Goal: Task Accomplishment & Management: Manage account settings

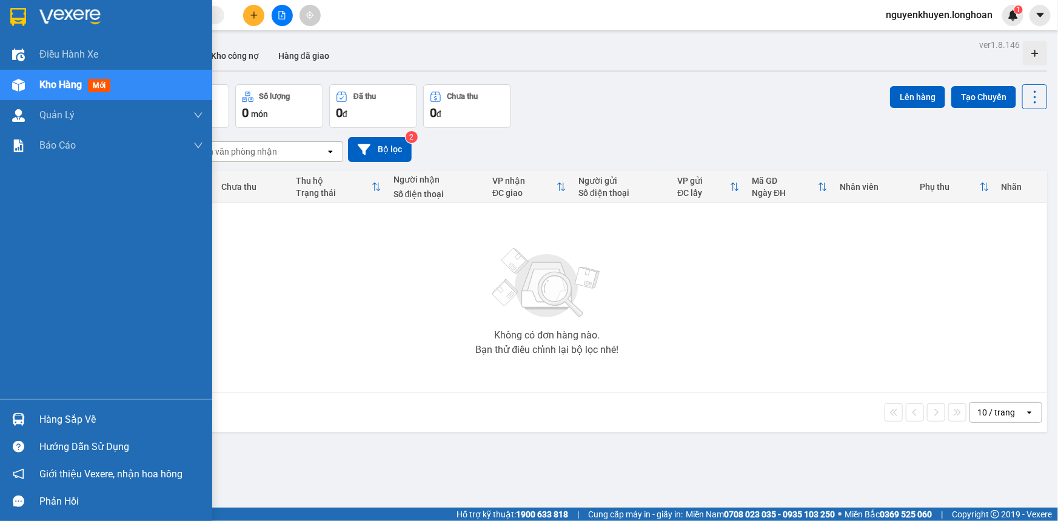
click at [81, 421] on div "Hàng sắp về" at bounding box center [121, 419] width 164 height 18
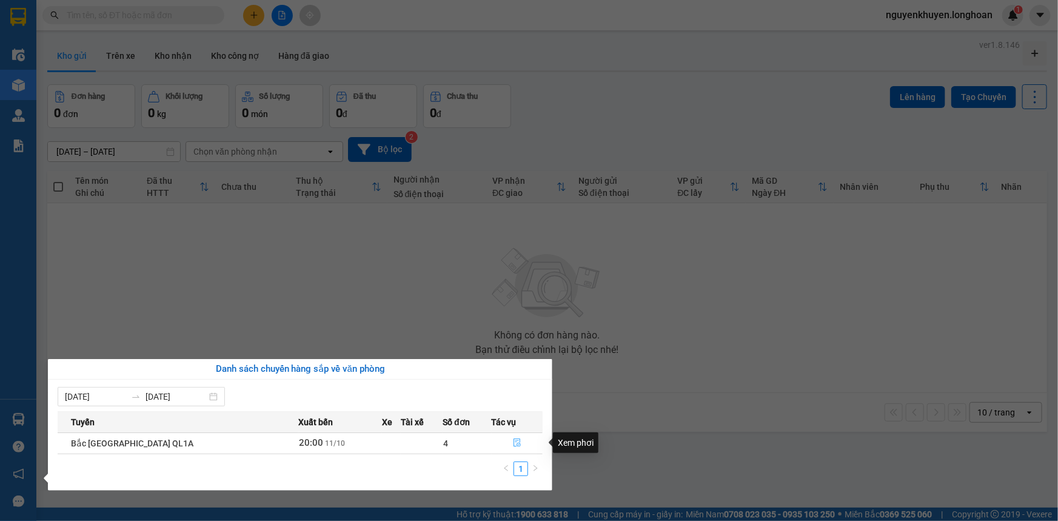
click at [513, 444] on icon "file-done" at bounding box center [517, 442] width 8 height 8
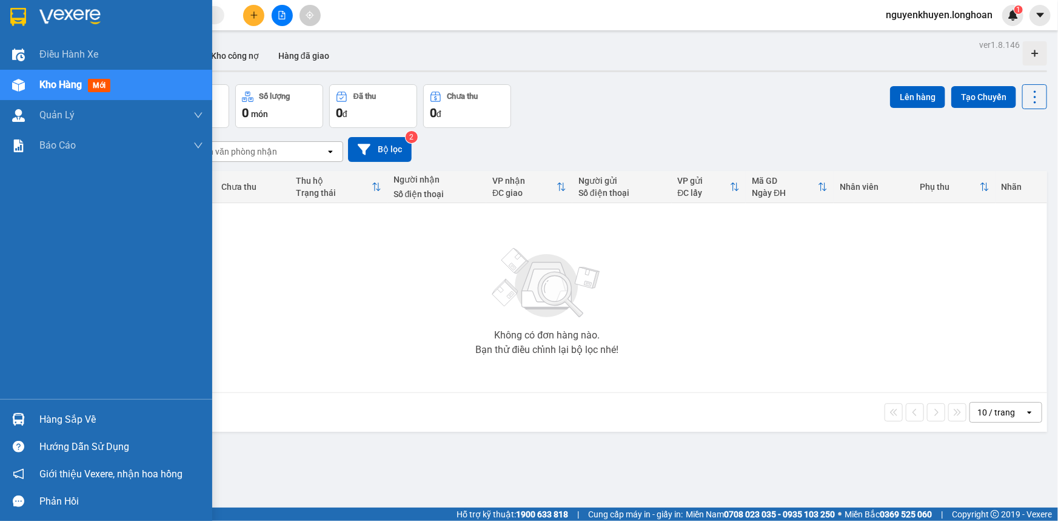
click at [58, 424] on div "Hàng sắp về" at bounding box center [121, 419] width 164 height 18
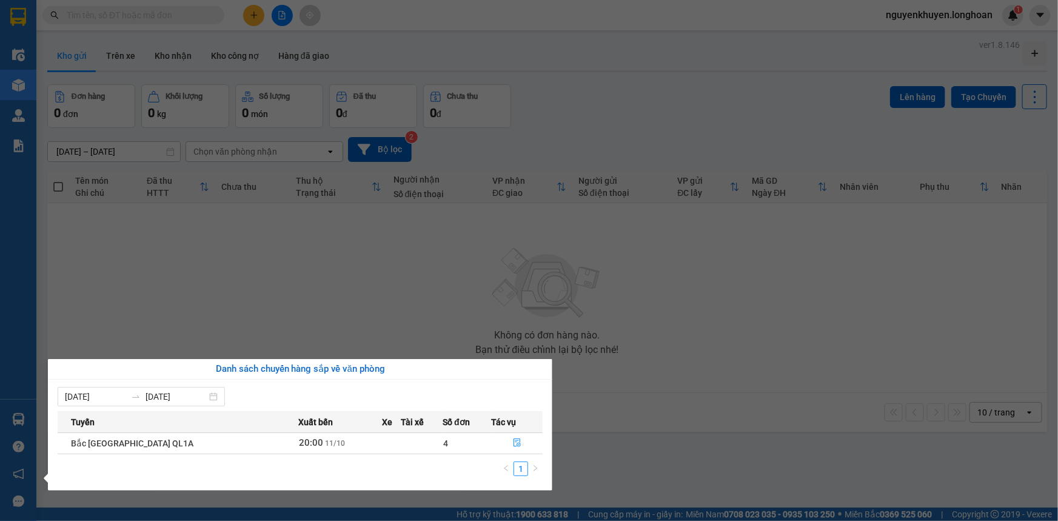
click at [264, 233] on section "Kết quả tìm kiếm ( 0 ) Bộ lọc No Data nguyenkhuyen.longhoan 1 Điều hành xe Kho …" at bounding box center [529, 260] width 1058 height 521
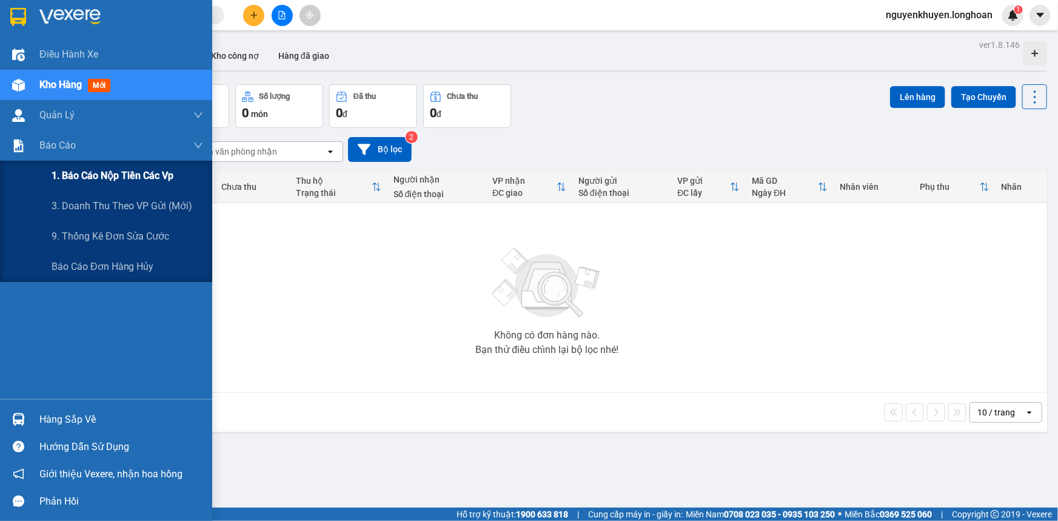
click at [103, 175] on span "1. Báo cáo nộp tiền các vp" at bounding box center [113, 175] width 122 height 15
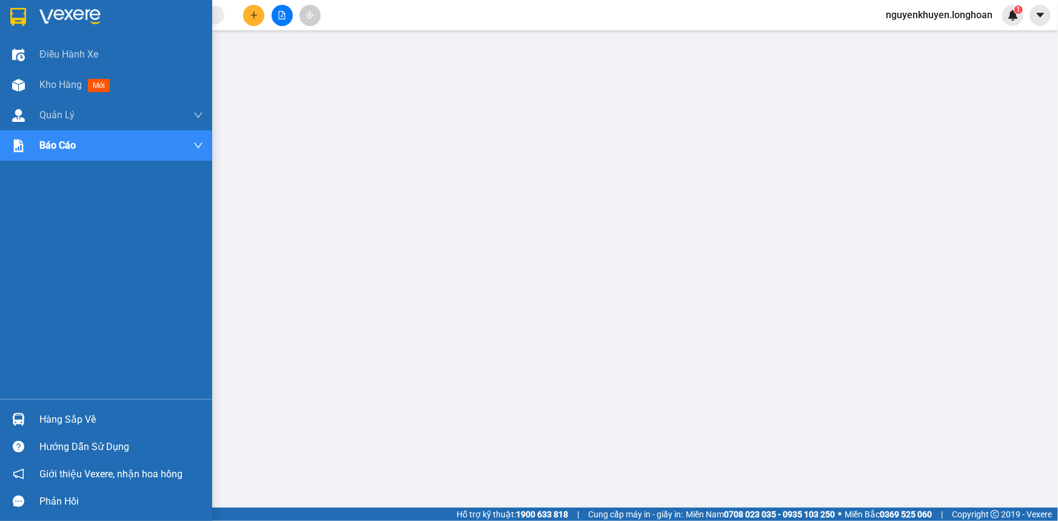
click at [15, 11] on img at bounding box center [18, 17] width 16 height 18
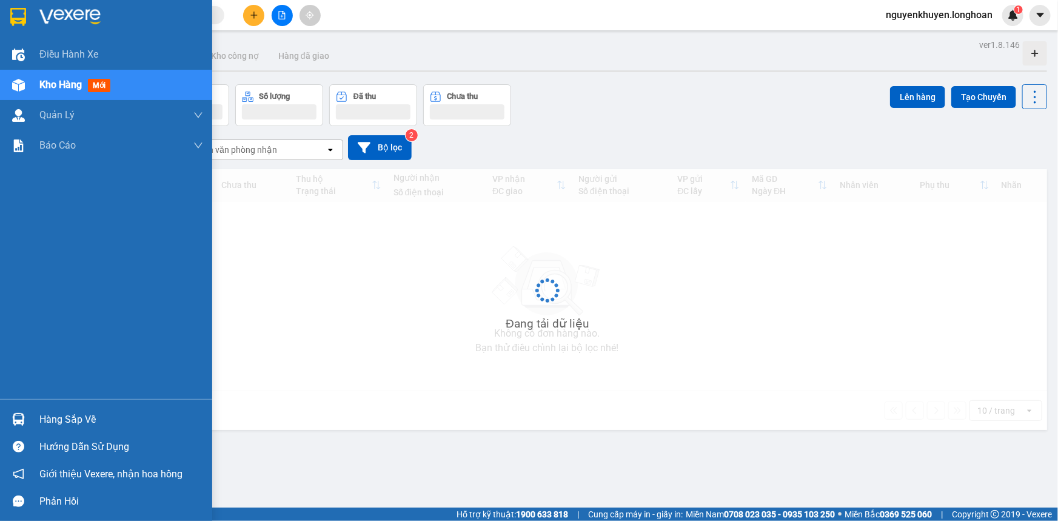
click at [60, 416] on div "Đang tải dữ liệu" at bounding box center [546, 299] width 999 height 261
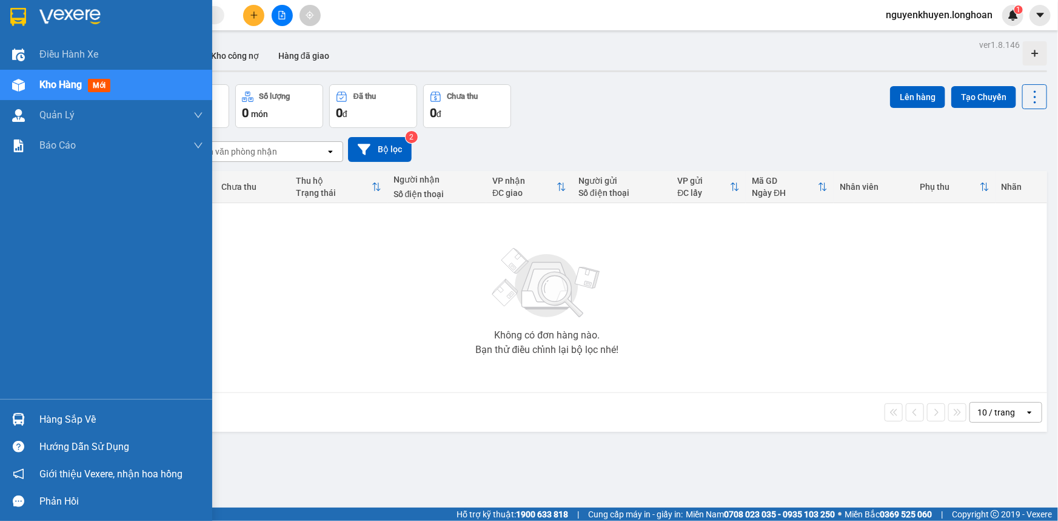
click at [75, 418] on div "Hàng sắp về" at bounding box center [121, 419] width 164 height 18
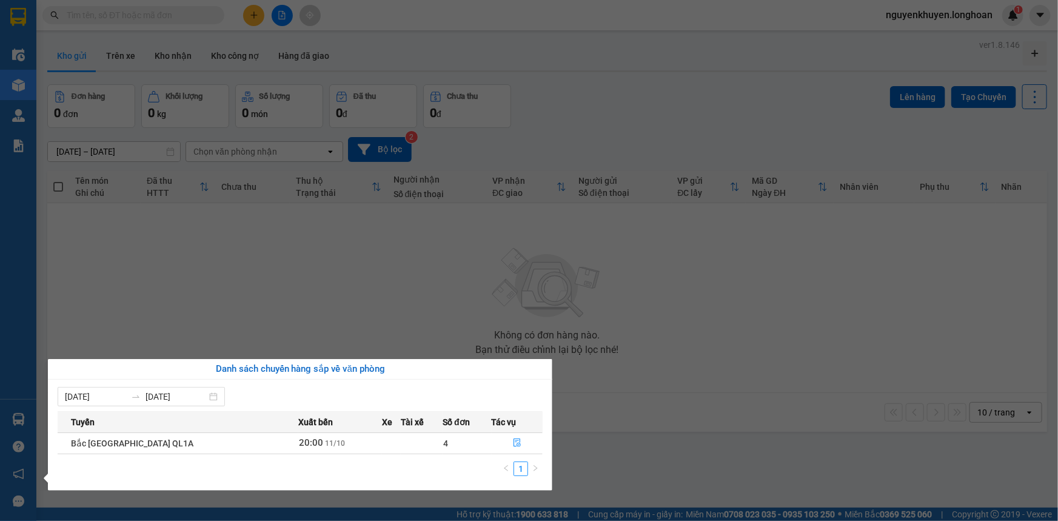
click at [418, 253] on section "Kết quả tìm kiếm ( 0 ) Bộ lọc No Data nguyenkhuyen.longhoan 1 Điều hành xe Kho …" at bounding box center [529, 260] width 1058 height 521
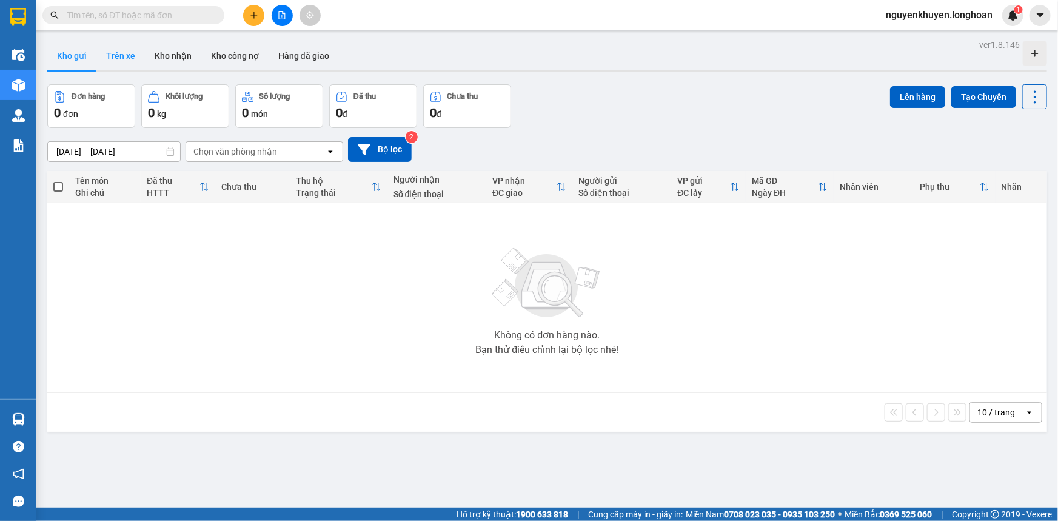
click at [127, 56] on button "Trên xe" at bounding box center [120, 55] width 48 height 29
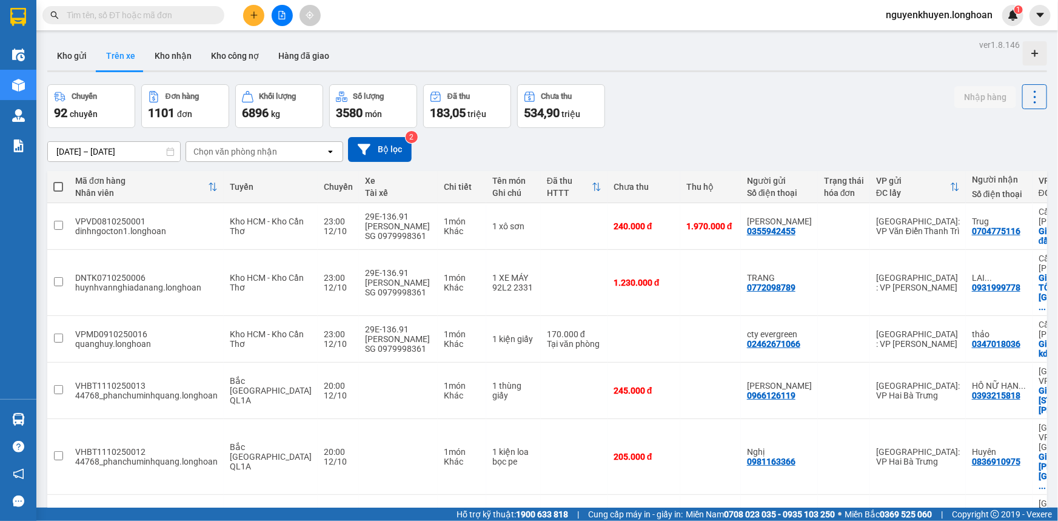
click at [120, 18] on input "text" at bounding box center [138, 14] width 143 height 13
click at [113, 18] on input "text" at bounding box center [138, 14] width 143 height 13
click at [172, 59] on button "Kho nhận" at bounding box center [173, 55] width 56 height 29
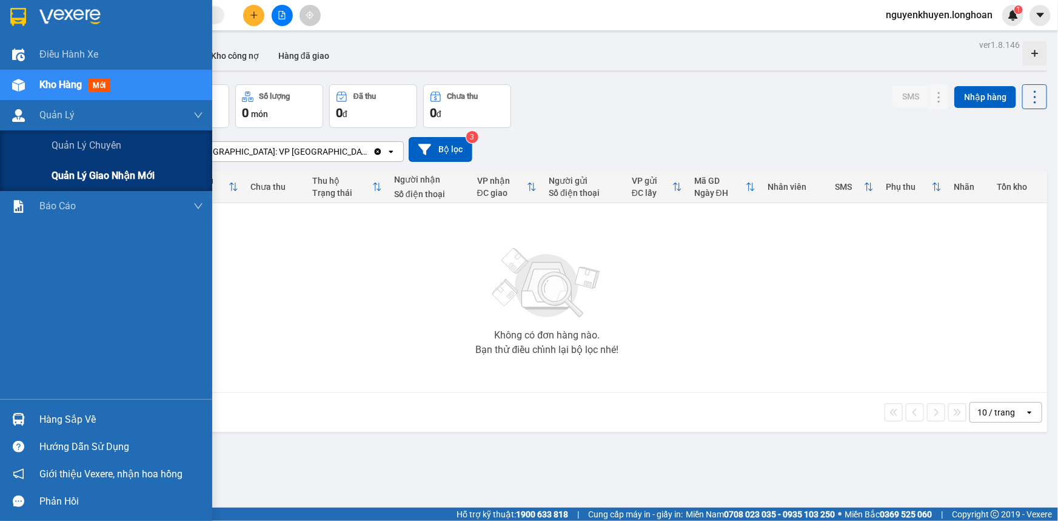
click at [77, 177] on span "Quản lý giao nhận mới" at bounding box center [103, 175] width 103 height 15
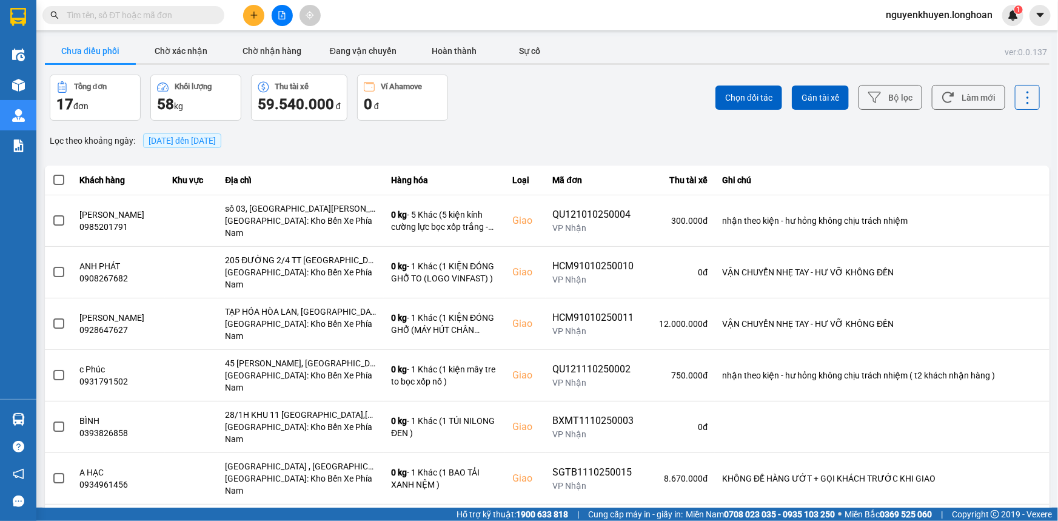
click at [185, 147] on span "12/10/2025 đến 12/10/2025" at bounding box center [182, 140] width 78 height 15
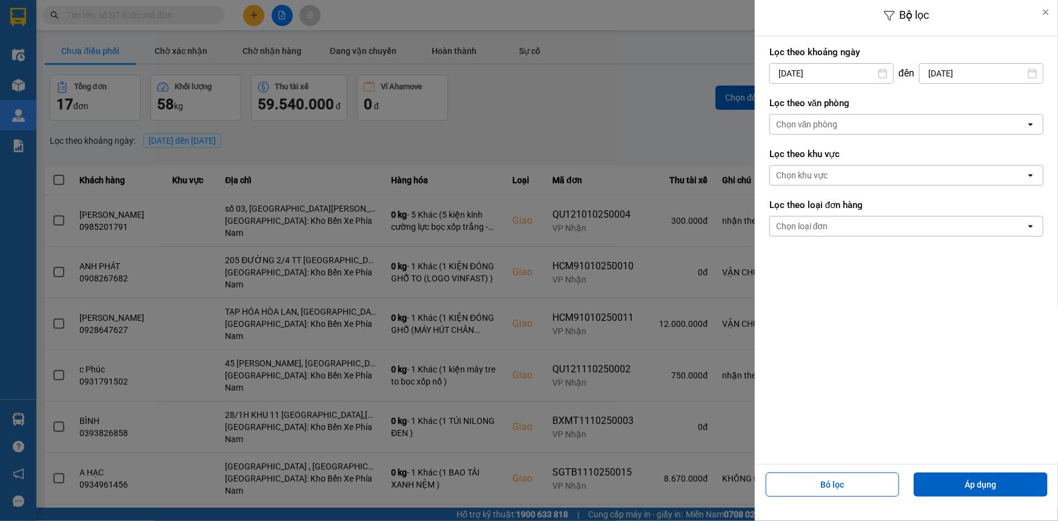
click at [861, 75] on input "12/10/2025" at bounding box center [831, 73] width 123 height 19
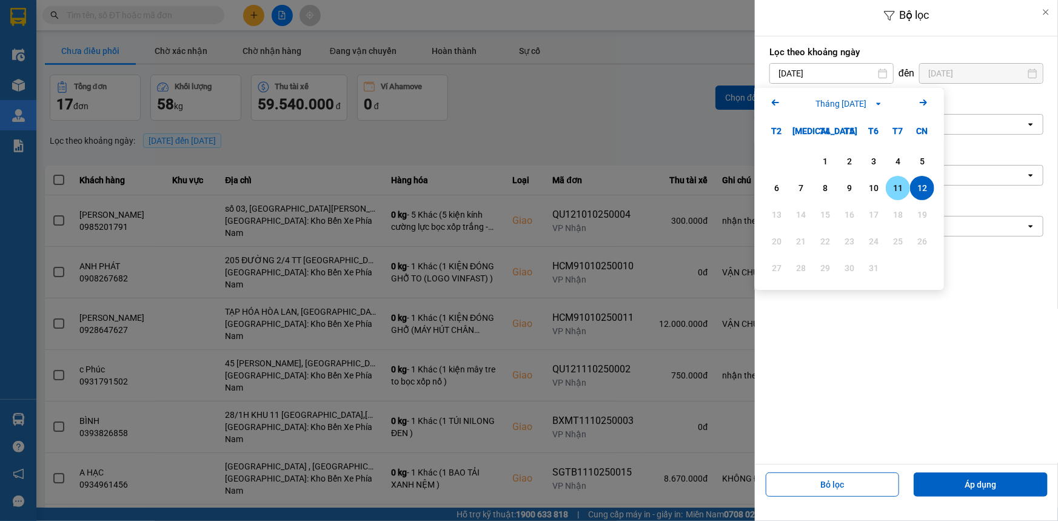
click at [895, 182] on div "11" at bounding box center [897, 188] width 17 height 15
type input "11/10/2025"
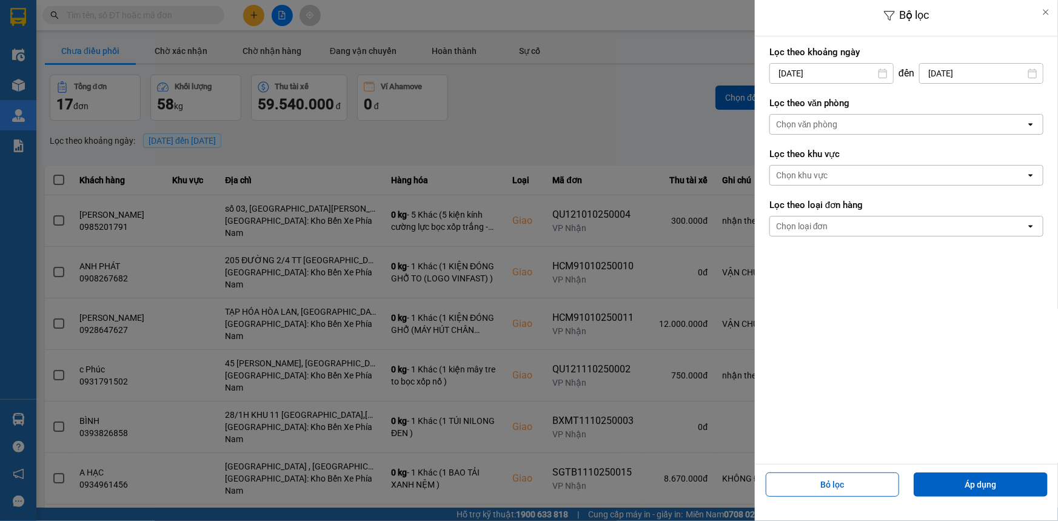
click at [846, 125] on div "Chọn văn phòng" at bounding box center [898, 124] width 256 height 19
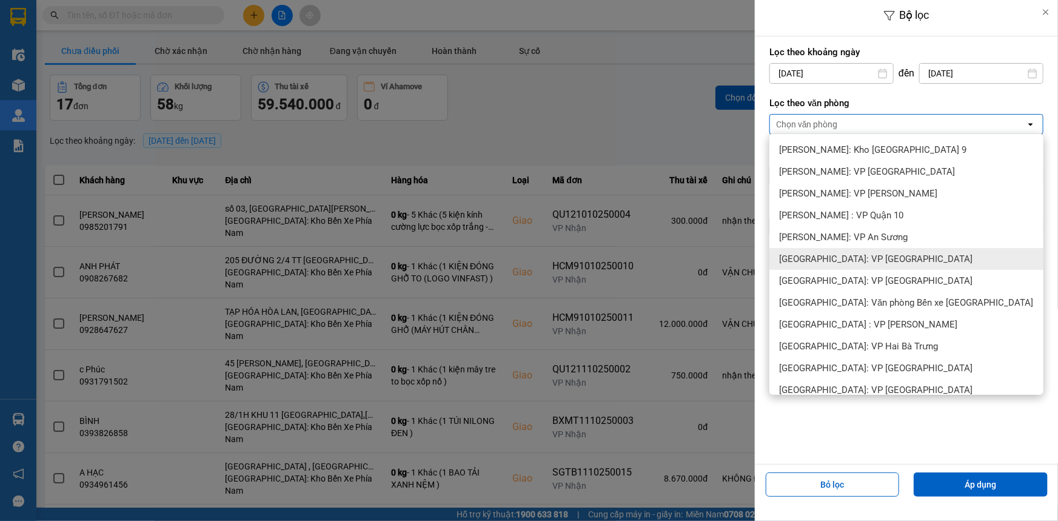
click at [870, 259] on span "Quảng Ngãi: VP Trường Chinh" at bounding box center [875, 259] width 193 height 12
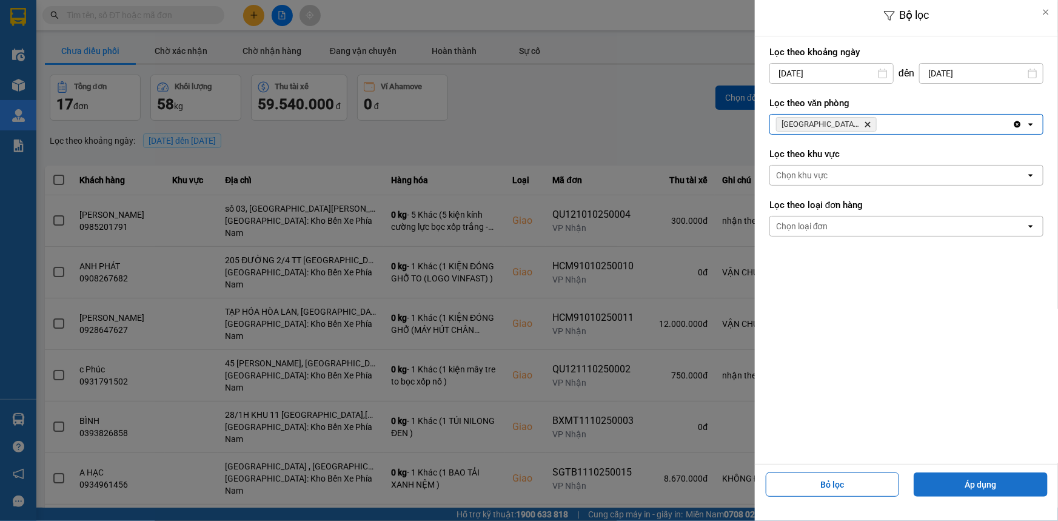
click at [1001, 479] on button "Áp dụng" at bounding box center [980, 484] width 134 height 24
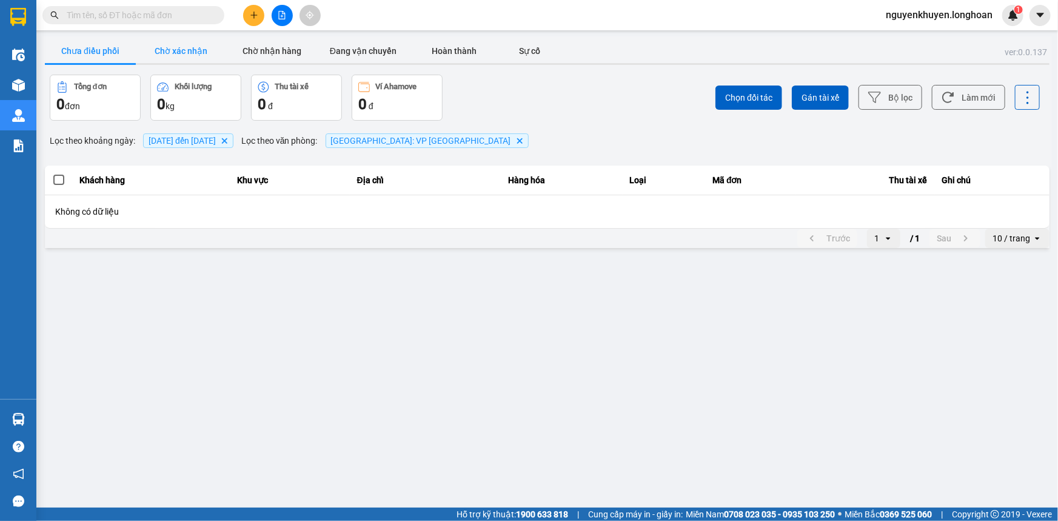
click at [179, 52] on button "Chờ xác nhận" at bounding box center [181, 51] width 91 height 24
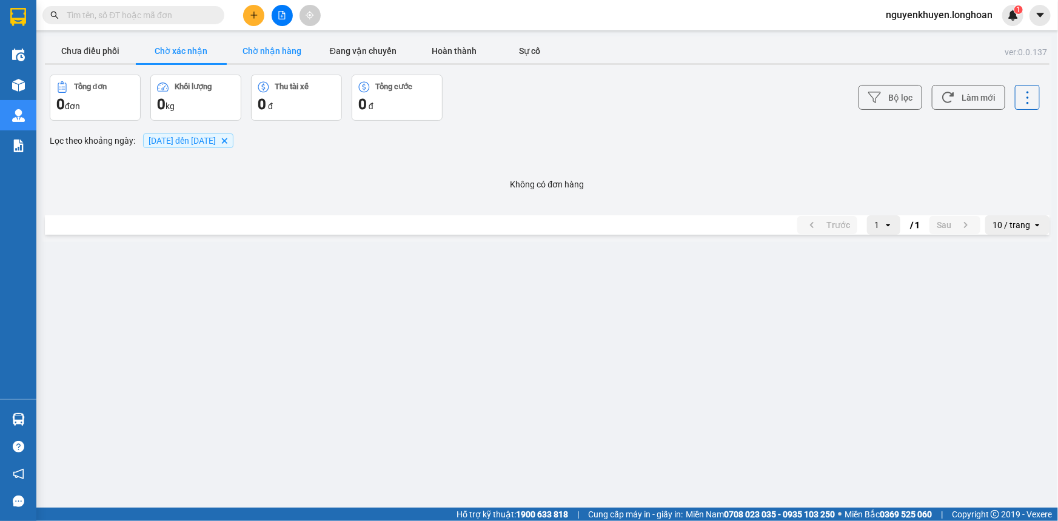
click at [266, 53] on button "Chờ nhận hàng" at bounding box center [272, 51] width 91 height 24
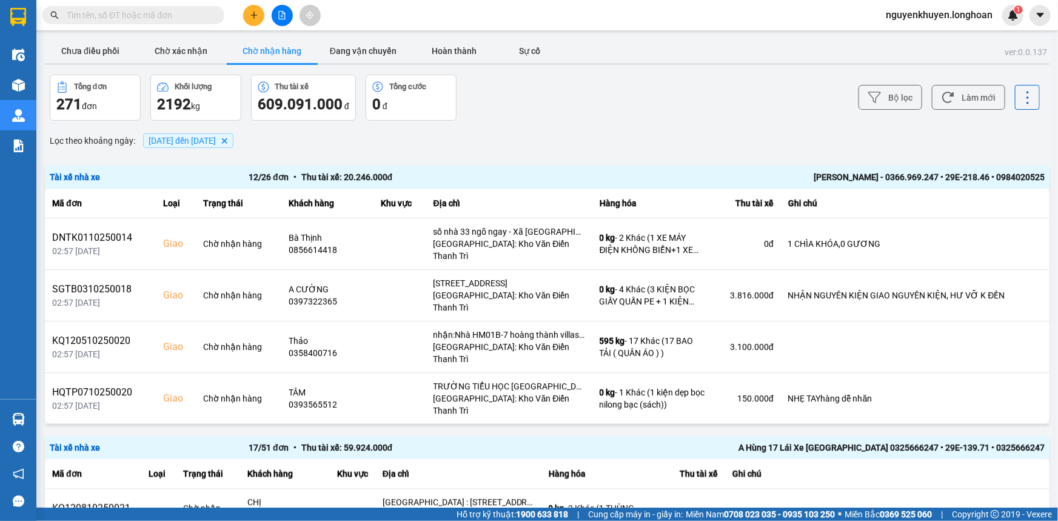
click at [190, 137] on span "11/10/2025 đến 12/10/2025" at bounding box center [181, 141] width 67 height 10
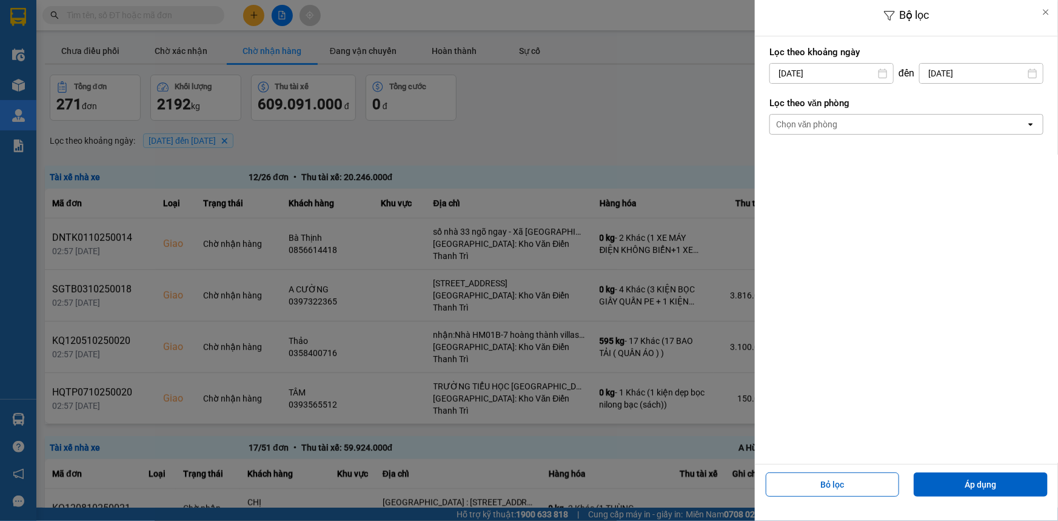
click at [838, 118] on div "Chọn văn phòng" at bounding box center [898, 124] width 256 height 19
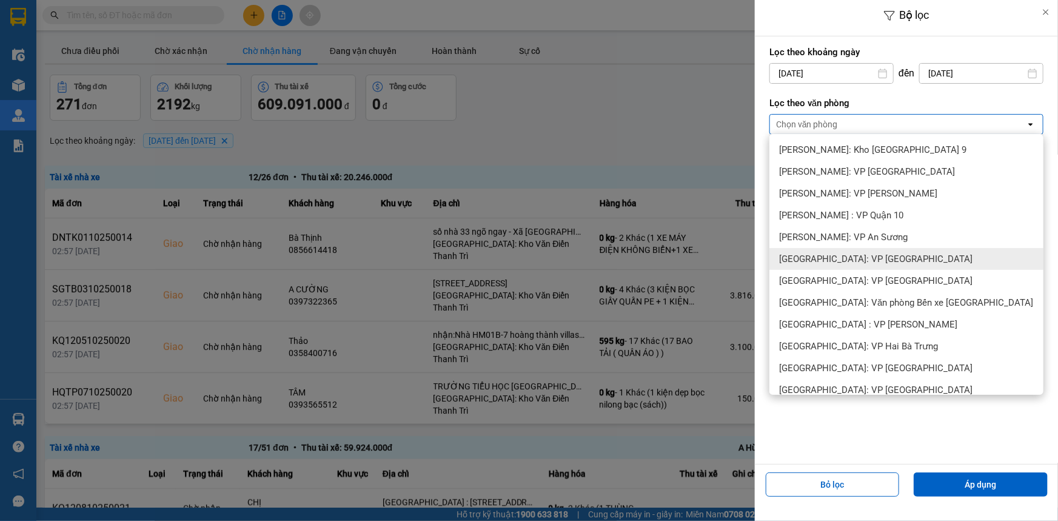
click at [869, 265] on div "Quảng Ngãi: VP Trường Chinh" at bounding box center [906, 259] width 274 height 22
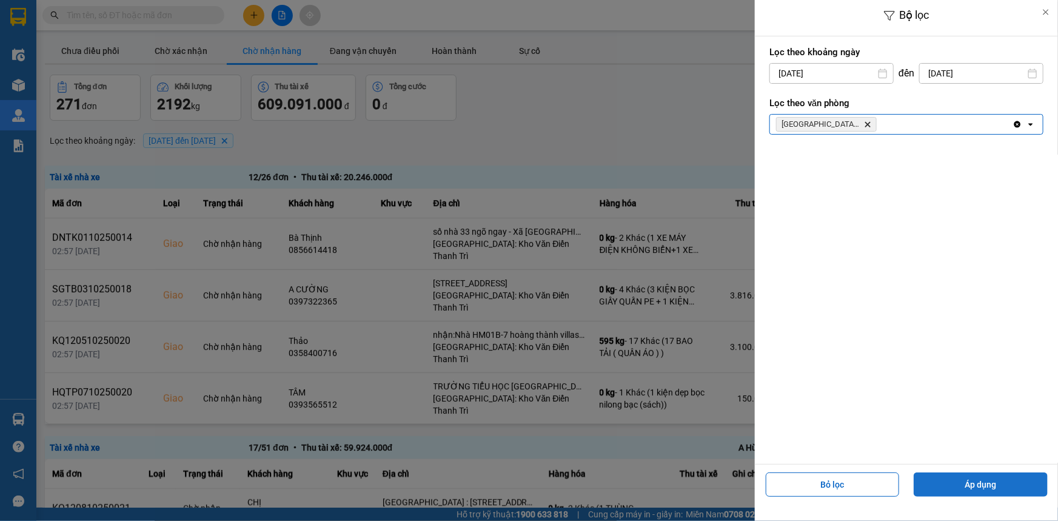
click at [976, 488] on button "Áp dụng" at bounding box center [980, 484] width 134 height 24
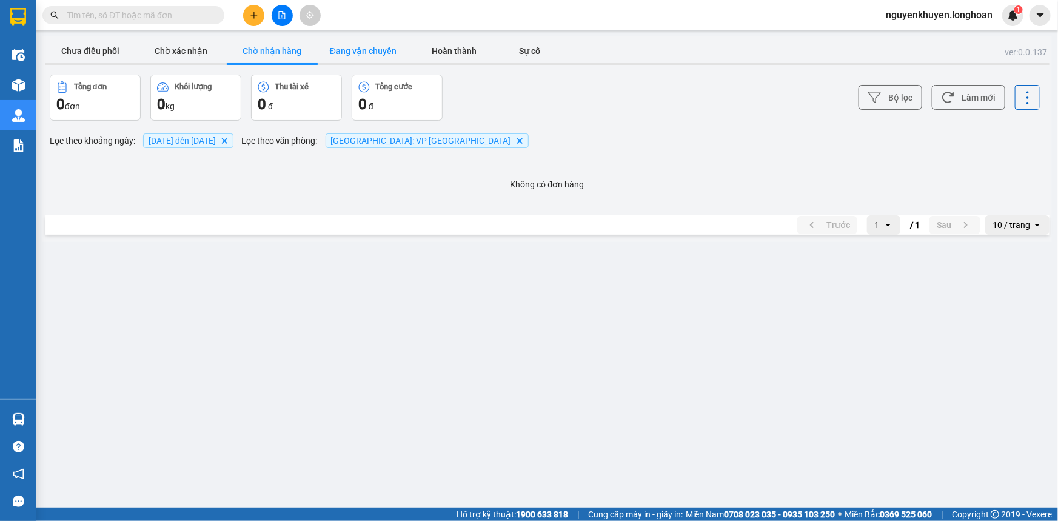
click at [355, 50] on button "Đang vận chuyển" at bounding box center [363, 51] width 91 height 24
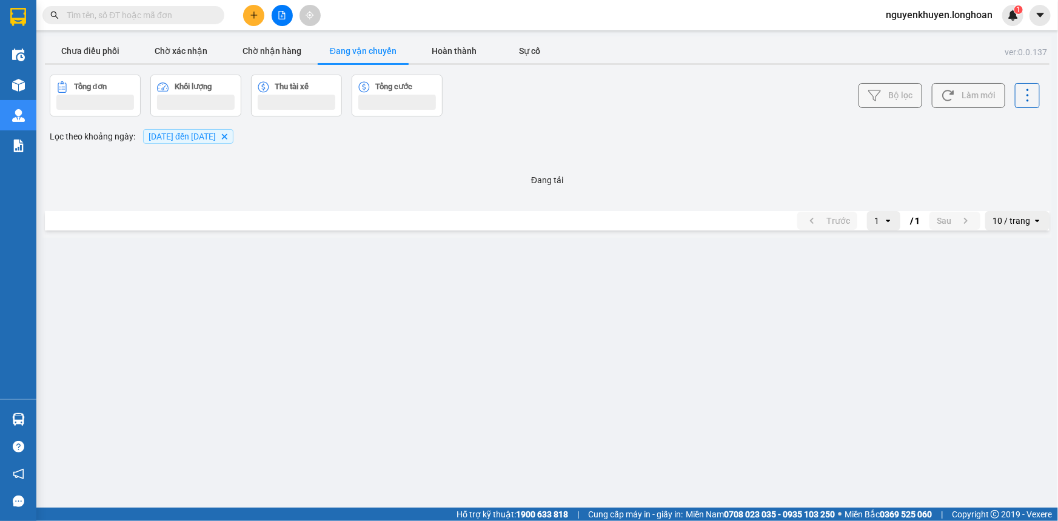
click at [175, 138] on span "11/10/2025 đến 12/10/2025" at bounding box center [181, 137] width 67 height 10
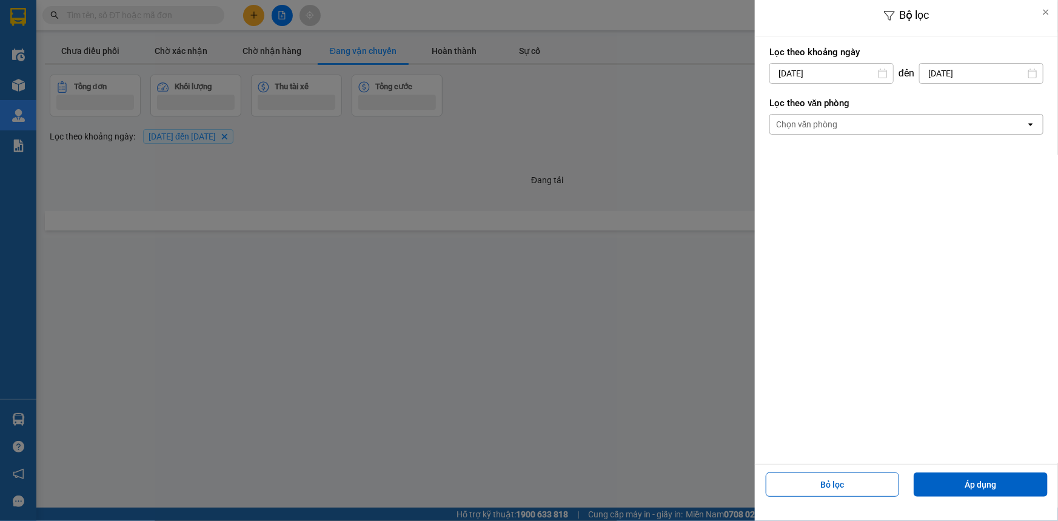
click at [815, 118] on div "Chọn văn phòng" at bounding box center [807, 124] width 62 height 12
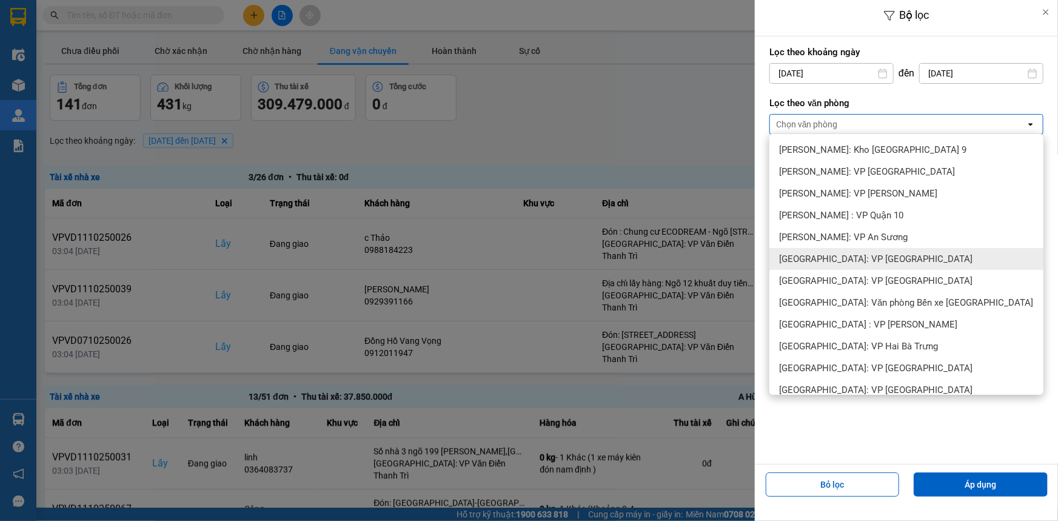
click at [874, 259] on span "Quảng Ngãi: VP Trường Chinh" at bounding box center [875, 259] width 193 height 12
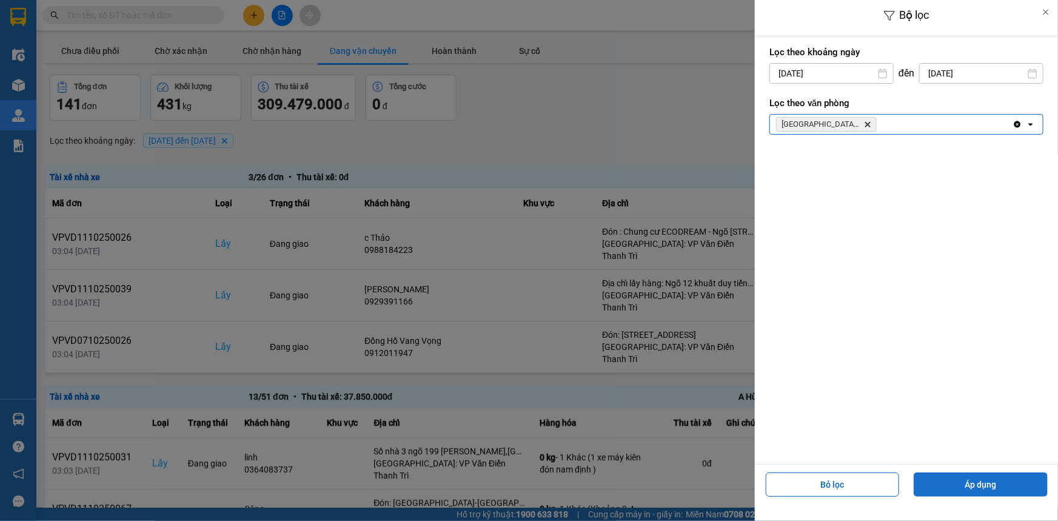
click at [972, 479] on button "Áp dụng" at bounding box center [980, 484] width 134 height 24
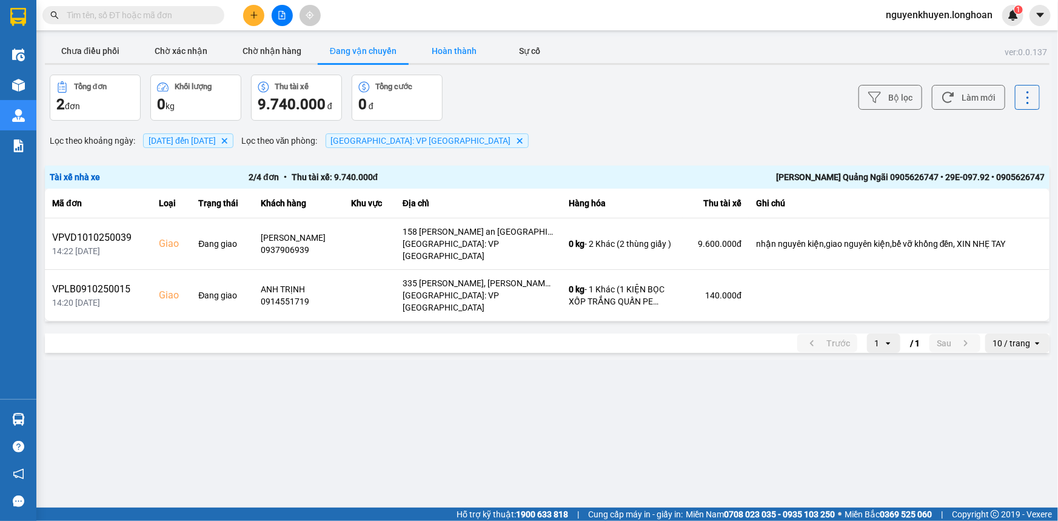
click at [458, 50] on button "Hoàn thành" at bounding box center [454, 51] width 91 height 24
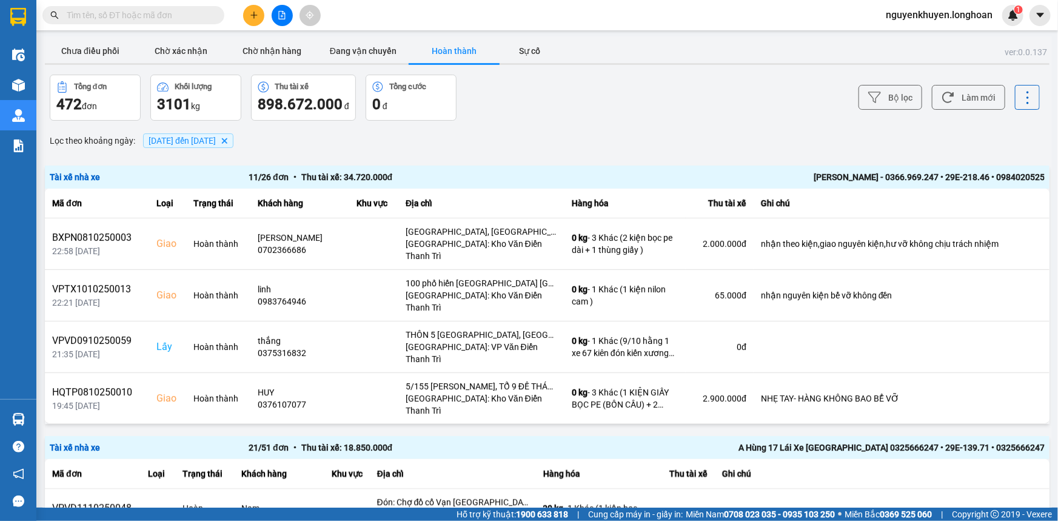
click at [216, 141] on span "11/10/2025 đến 12/10/2025" at bounding box center [181, 141] width 67 height 10
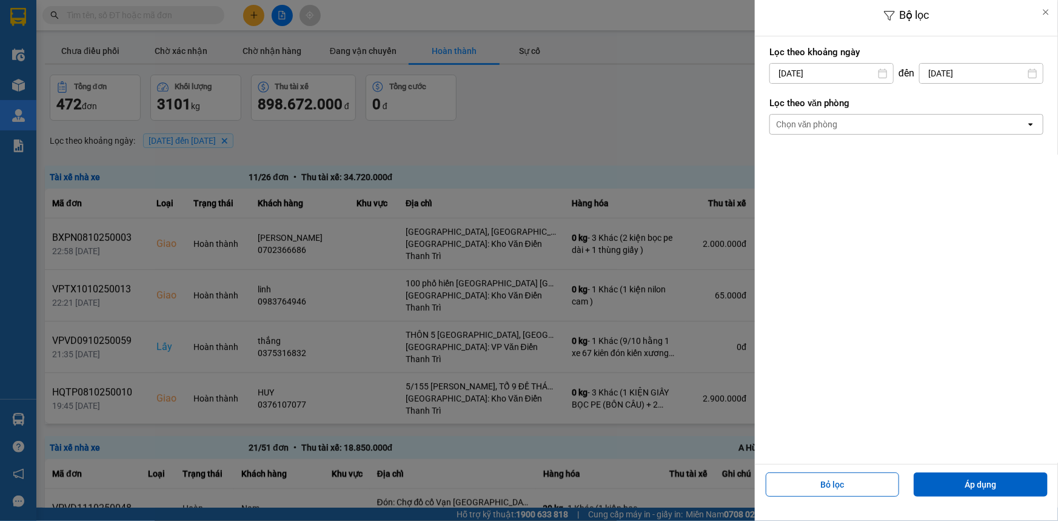
click at [804, 122] on div "Chọn văn phòng" at bounding box center [807, 124] width 62 height 12
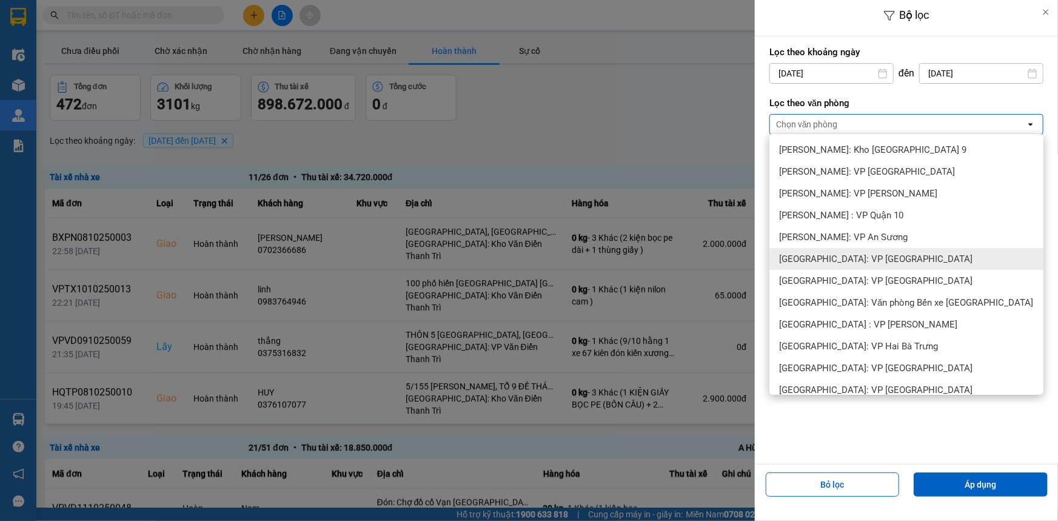
click at [868, 261] on span "Quảng Ngãi: VP Trường Chinh" at bounding box center [875, 259] width 193 height 12
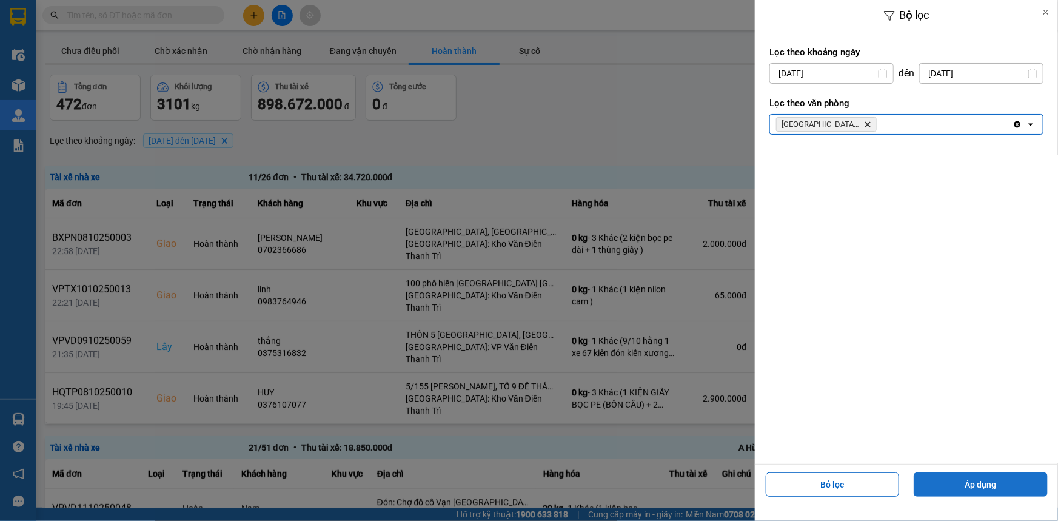
click at [987, 482] on button "Áp dụng" at bounding box center [980, 484] width 134 height 24
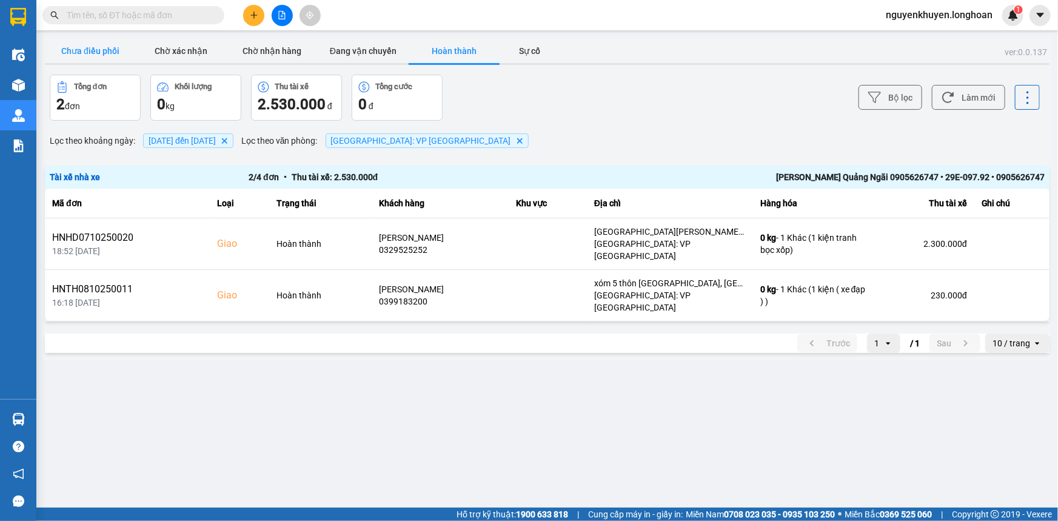
click at [90, 52] on button "Chưa điều phối" at bounding box center [90, 51] width 91 height 24
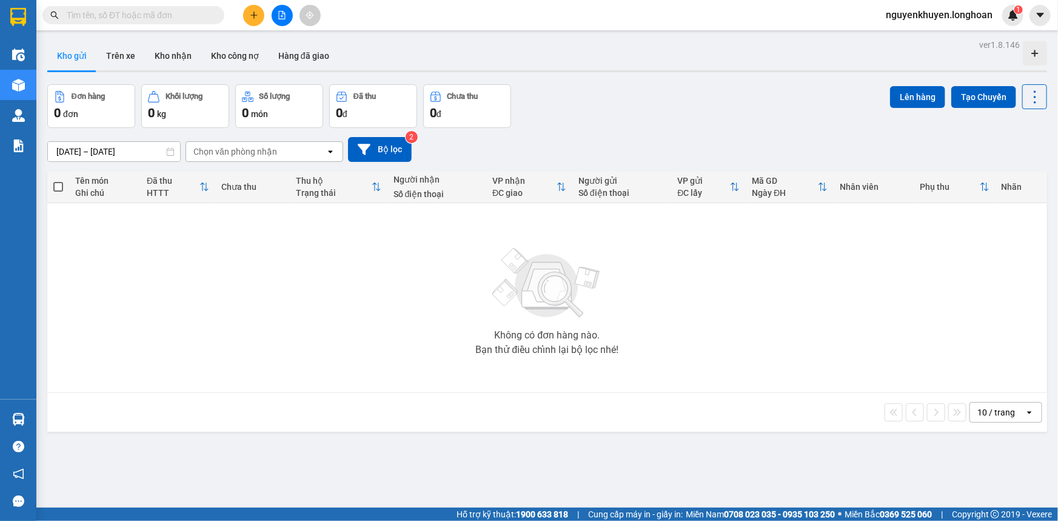
click at [96, 16] on input "text" at bounding box center [138, 14] width 143 height 13
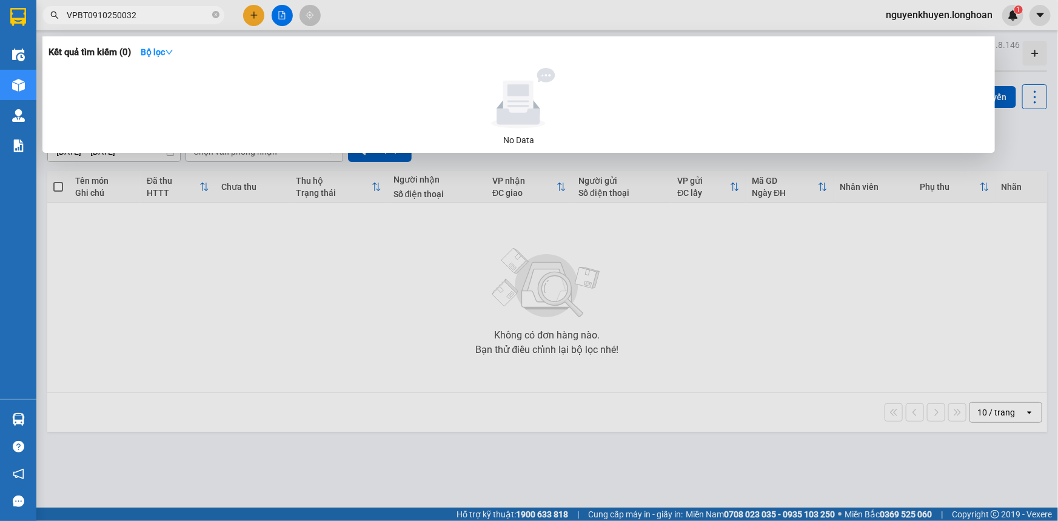
click at [76, 13] on input "VPBT0910250032" at bounding box center [138, 14] width 143 height 13
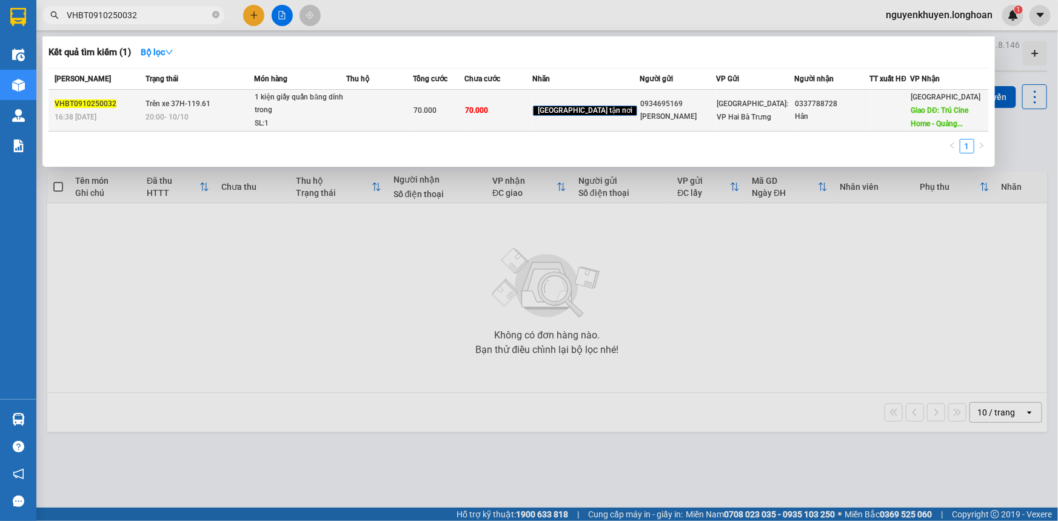
type input "VHBT0910250032"
click at [652, 105] on div "0934695169" at bounding box center [677, 104] width 75 height 13
click at [573, 108] on span "[GEOGRAPHIC_DATA] tận nơi" at bounding box center [585, 110] width 104 height 11
click at [446, 115] on div "70.000" at bounding box center [438, 110] width 50 height 13
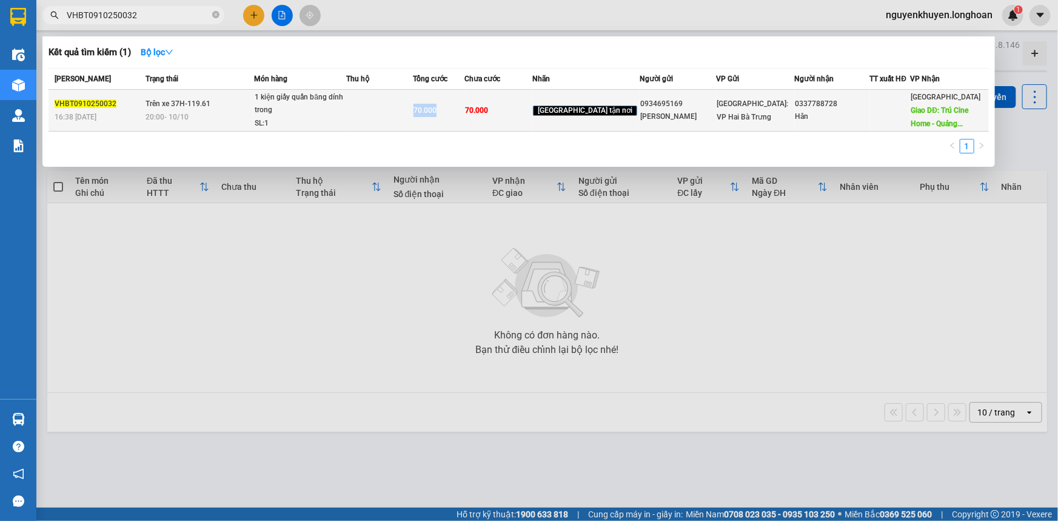
click at [446, 115] on div "70.000" at bounding box center [438, 110] width 50 height 13
click at [289, 106] on div "1 kiện giấy quấn băng dính trong" at bounding box center [300, 104] width 91 height 26
click at [79, 101] on span "VHBT0910250032" at bounding box center [86, 103] width 62 height 8
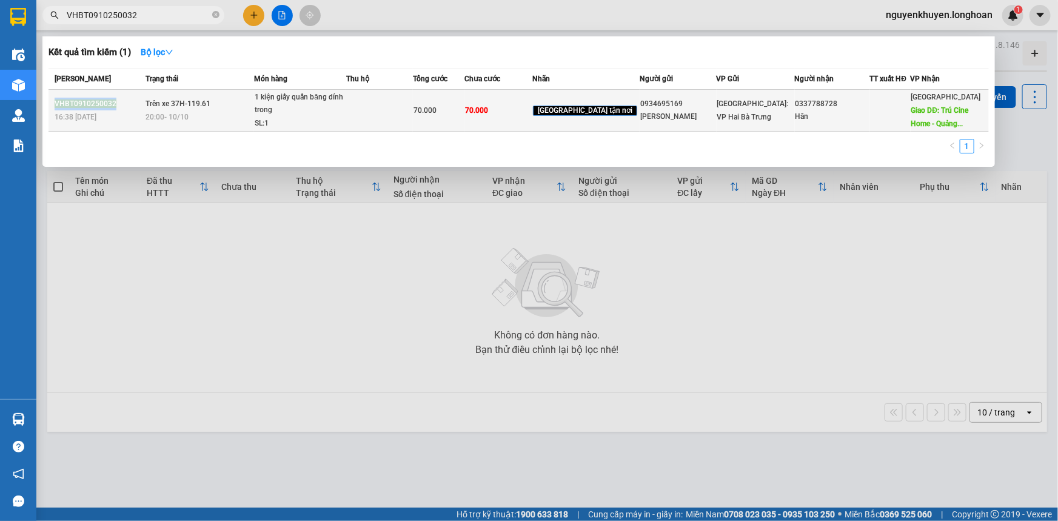
click at [79, 101] on span "VHBT0910250032" at bounding box center [86, 103] width 62 height 8
click at [82, 104] on span "VHBT0910250032" at bounding box center [86, 103] width 62 height 8
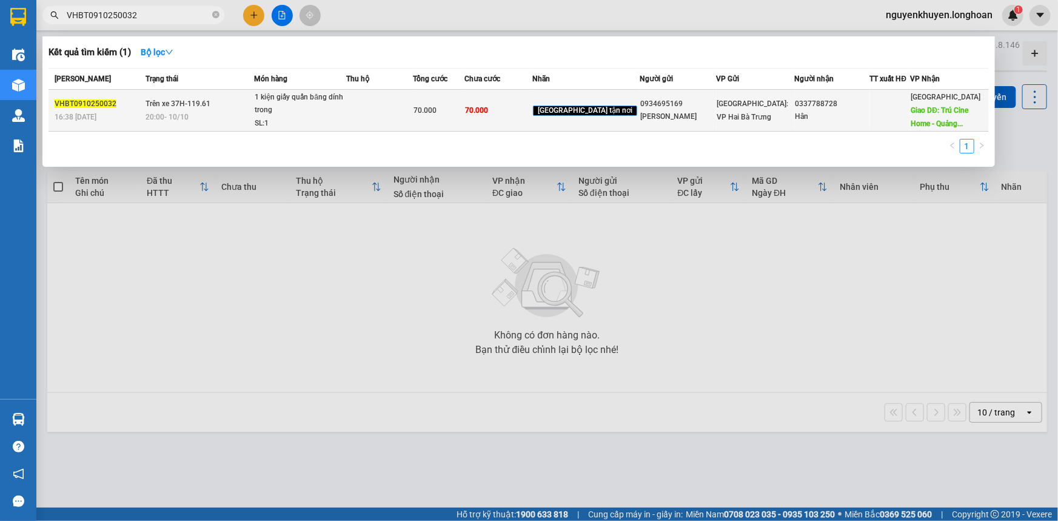
click at [182, 105] on span "Trên xe 37H-119.61" at bounding box center [177, 103] width 65 height 8
click at [178, 105] on span "Trên xe 37H-119.61" at bounding box center [177, 103] width 65 height 8
click at [188, 106] on span "Trên xe 37H-119.61" at bounding box center [177, 103] width 65 height 8
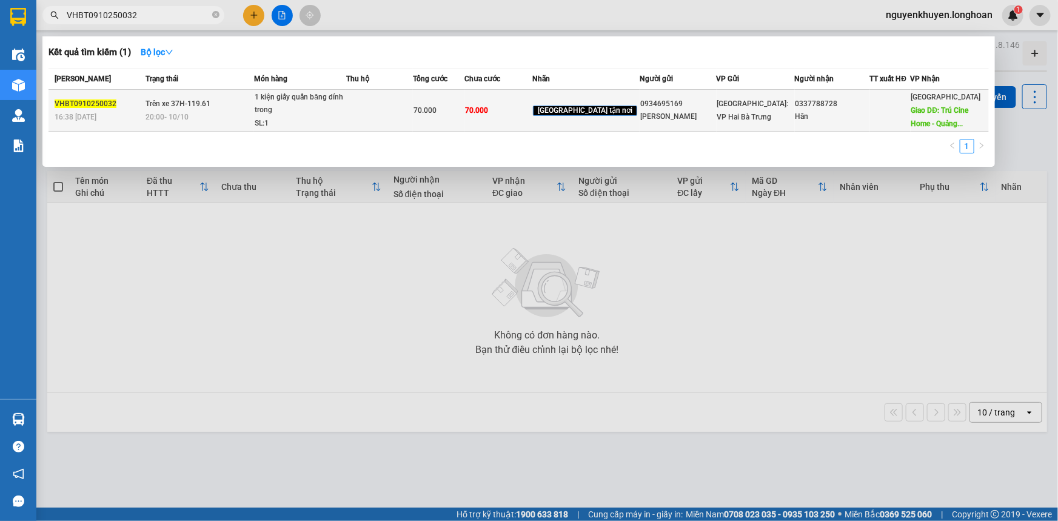
click at [796, 110] on div "Hân" at bounding box center [832, 116] width 74 height 13
click at [800, 108] on div "0337788728" at bounding box center [832, 104] width 74 height 13
click at [932, 106] on span "Giao DĐ: Trú Cine Home - Quảng..." at bounding box center [940, 117] width 58 height 22
click at [939, 120] on span "Giao DĐ: Trú Cine Home - Quảng..." at bounding box center [940, 117] width 58 height 22
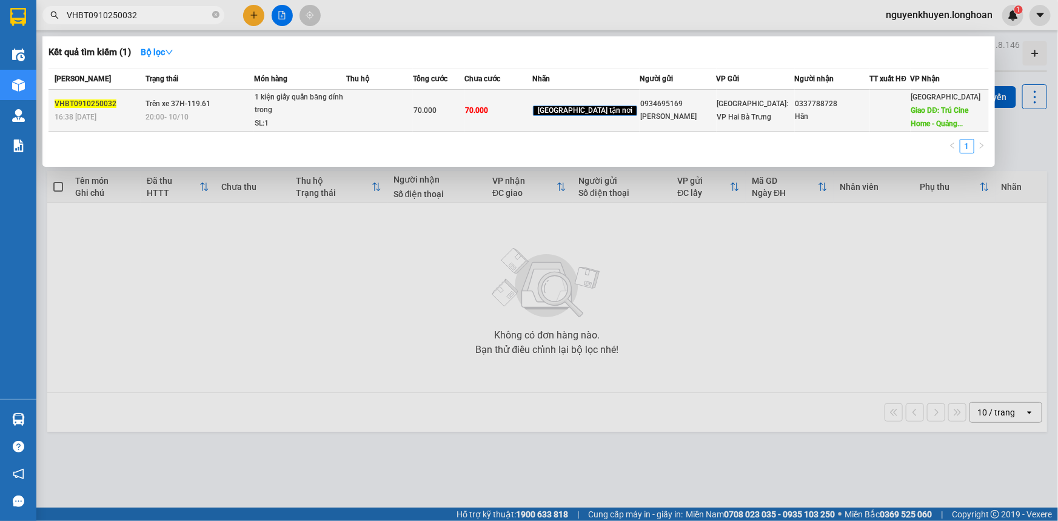
click at [938, 108] on span "Giao DĐ: Trú Cine Home - Quảng..." at bounding box center [940, 117] width 58 height 22
click at [932, 96] on span "Quảng Ngãi" at bounding box center [946, 97] width 70 height 8
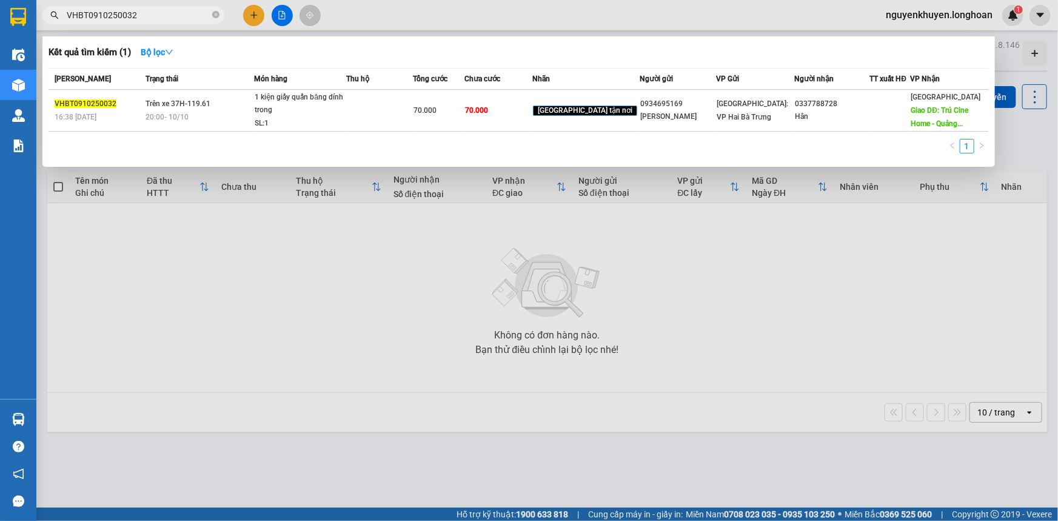
click at [86, 55] on h3 "Kết quả tìm kiếm ( 1 )" at bounding box center [89, 52] width 82 height 13
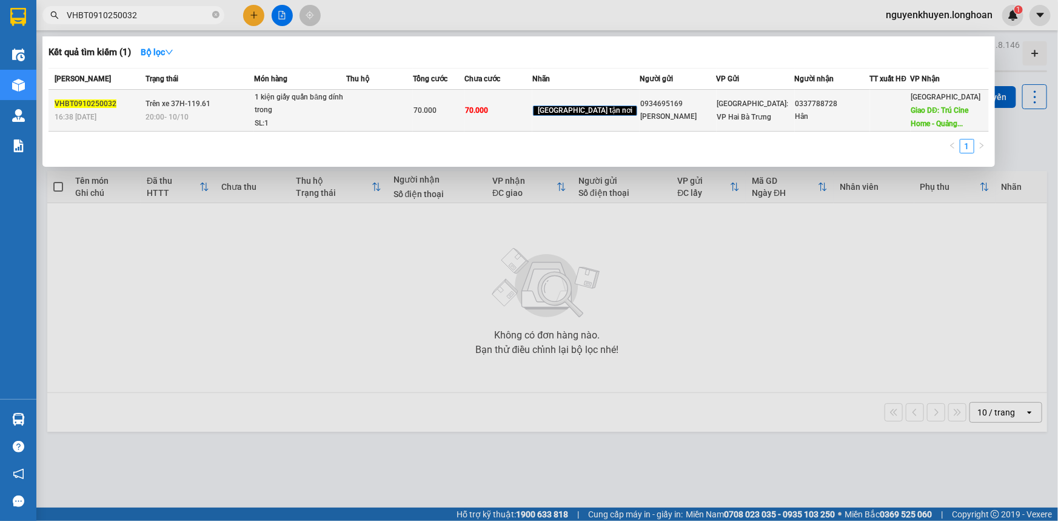
click at [67, 103] on span "VHBT0910250032" at bounding box center [86, 103] width 62 height 8
click at [182, 103] on span "Trên xe 37H-119.61" at bounding box center [177, 103] width 65 height 8
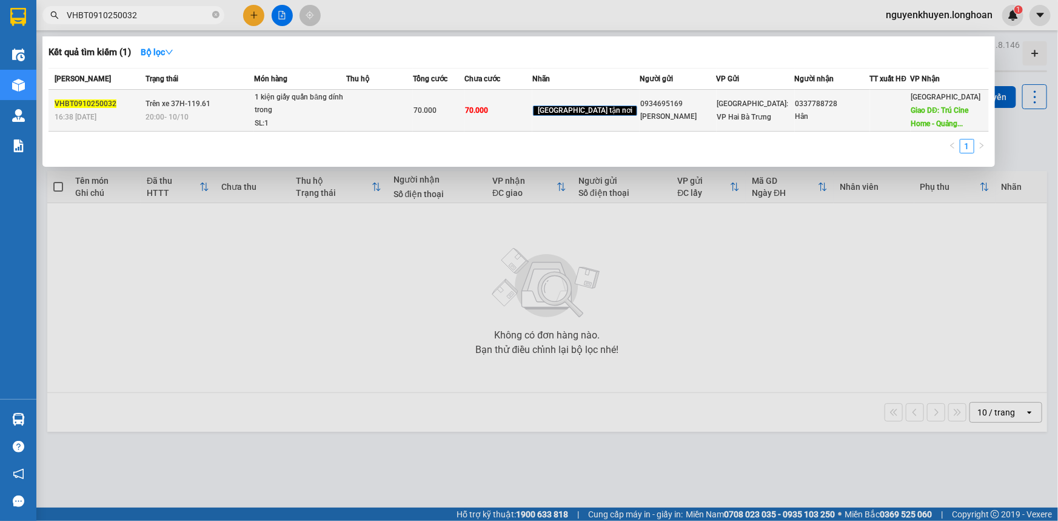
click at [204, 101] on span "Trên xe 37H-119.61" at bounding box center [177, 103] width 65 height 8
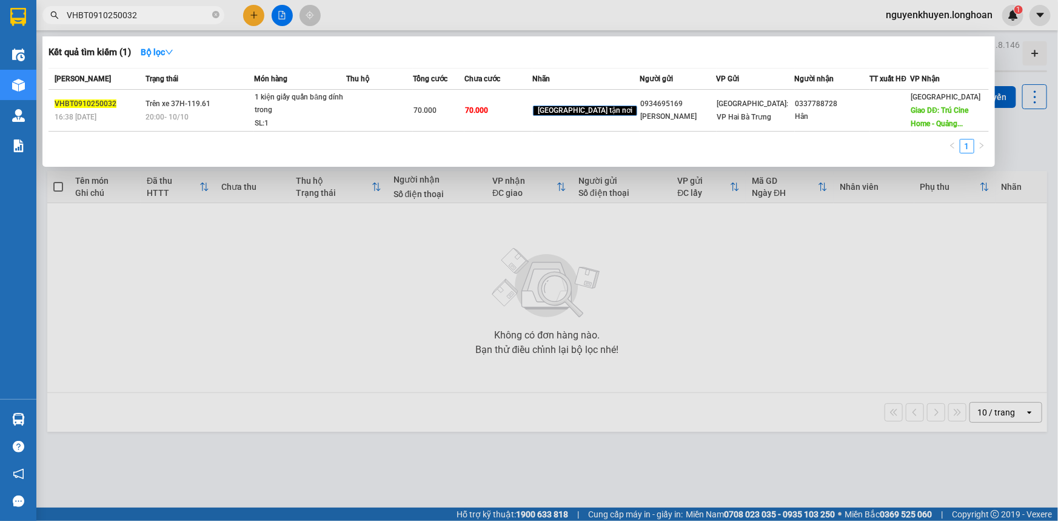
click at [185, 250] on div at bounding box center [529, 260] width 1058 height 521
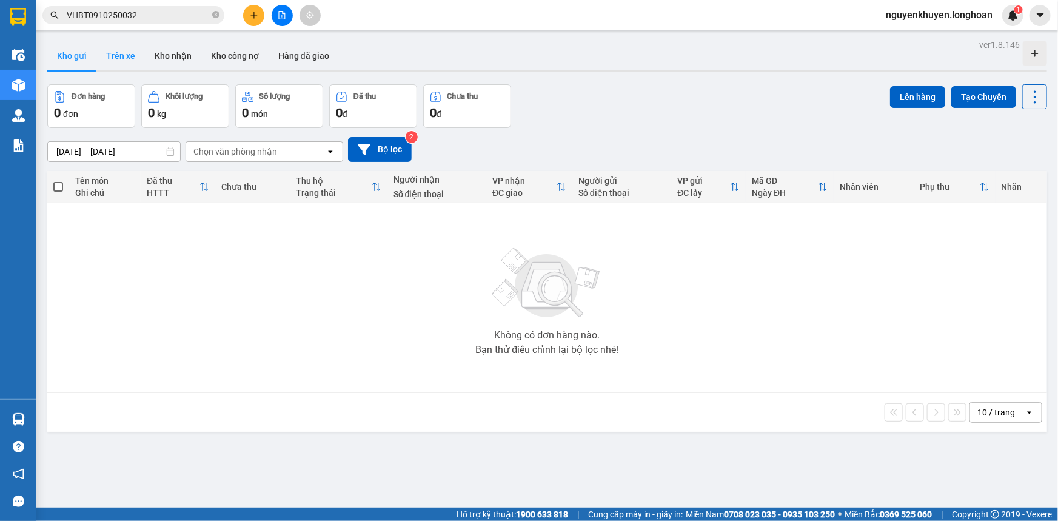
click at [124, 57] on button "Trên xe" at bounding box center [120, 55] width 48 height 29
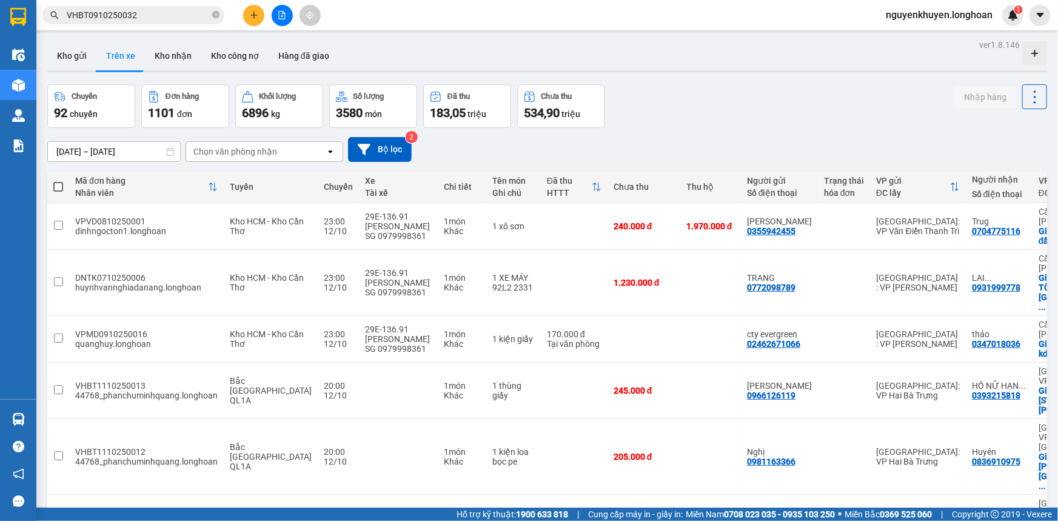
click at [158, 150] on input "13/09/2025 – 12/10/2025" at bounding box center [114, 151] width 132 height 19
click at [521, 150] on div "13/09/2025 – 12/10/2025 Press the down arrow key to interact with the calendar …" at bounding box center [546, 149] width 999 height 25
click at [258, 152] on div "Chọn văn phòng nhận" at bounding box center [235, 151] width 84 height 12
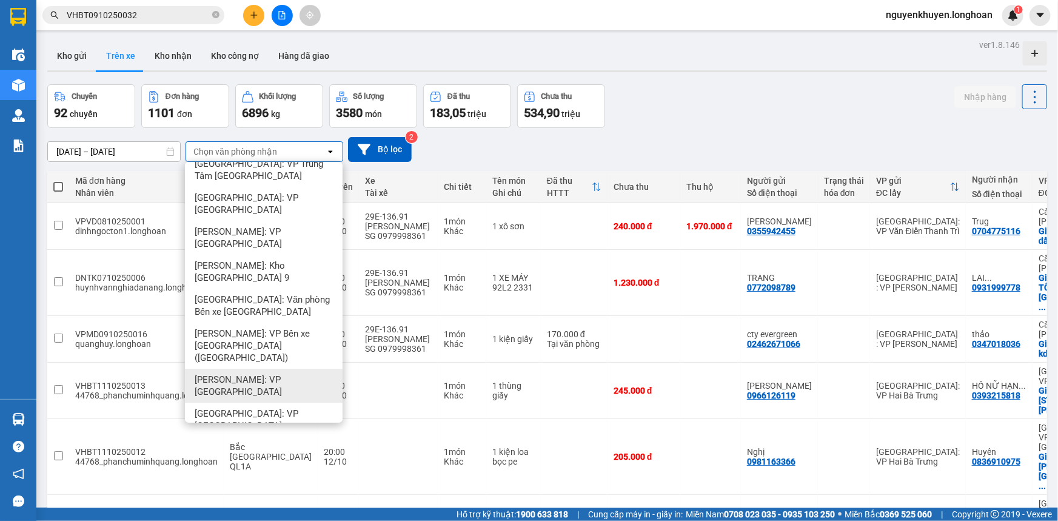
scroll to position [1916, 0]
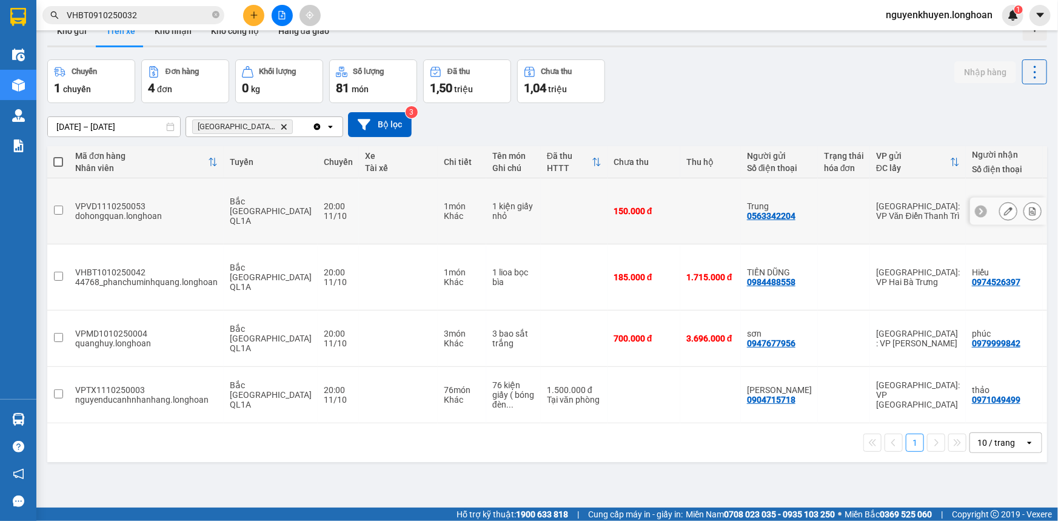
scroll to position [0, 0]
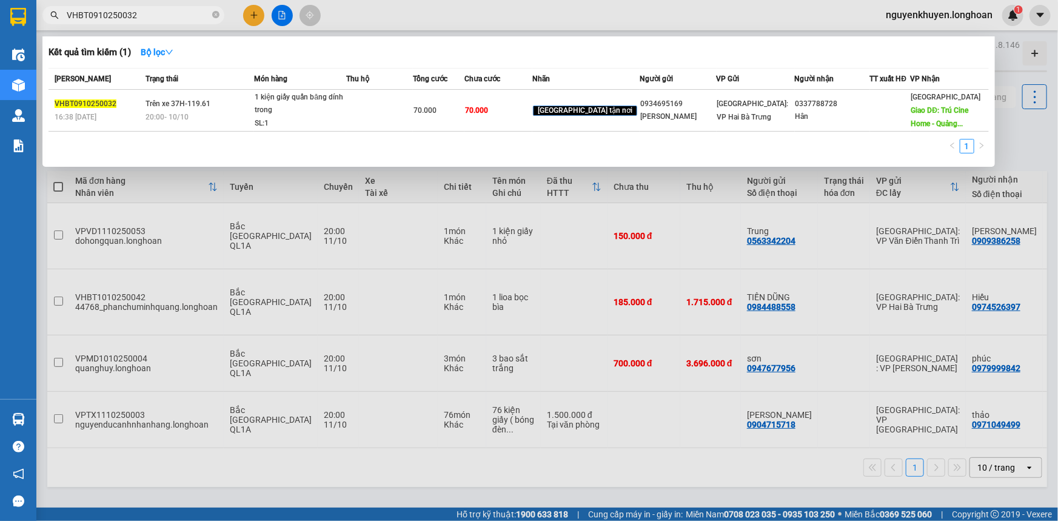
click at [157, 17] on input "VHBT0910250032" at bounding box center [138, 14] width 143 height 13
click at [159, 16] on input "VHBT0910250032" at bounding box center [138, 14] width 143 height 13
click at [436, 9] on div at bounding box center [529, 260] width 1058 height 521
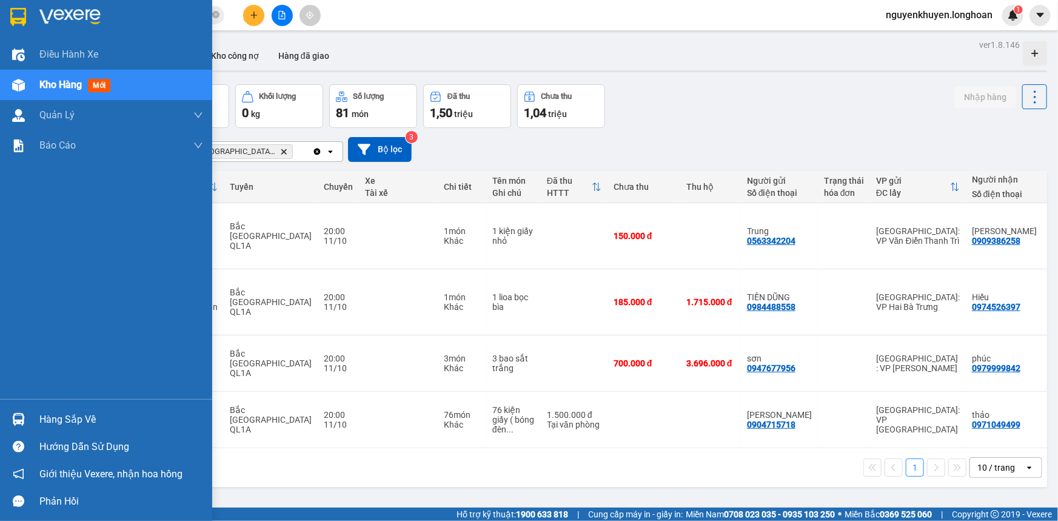
click at [67, 421] on div "Hàng sắp về" at bounding box center [121, 419] width 164 height 18
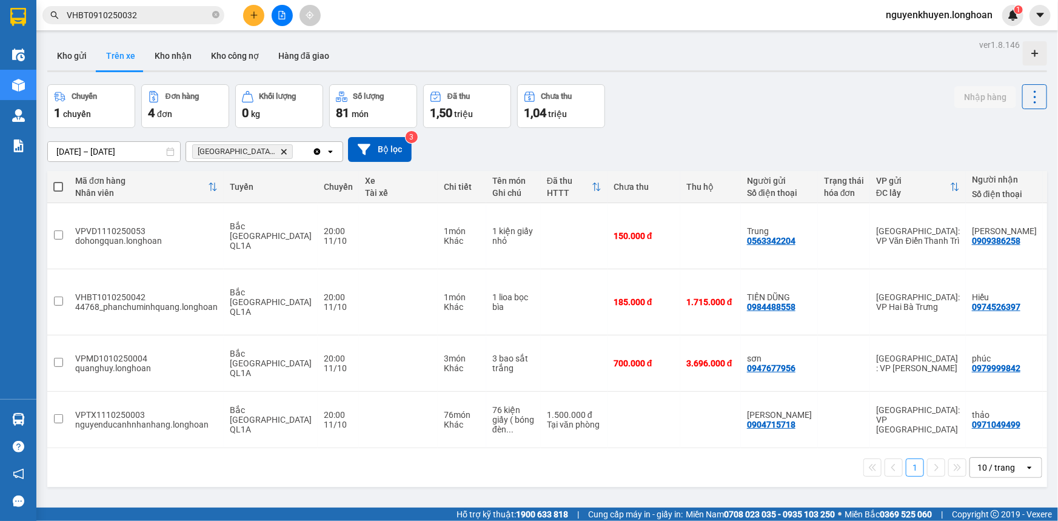
click at [657, 444] on section "Kết quả tìm kiếm ( 1 ) Bộ lọc Mã ĐH Trạng thái Món hàng Thu hộ Tổng cước Chưa c…" at bounding box center [529, 260] width 1058 height 521
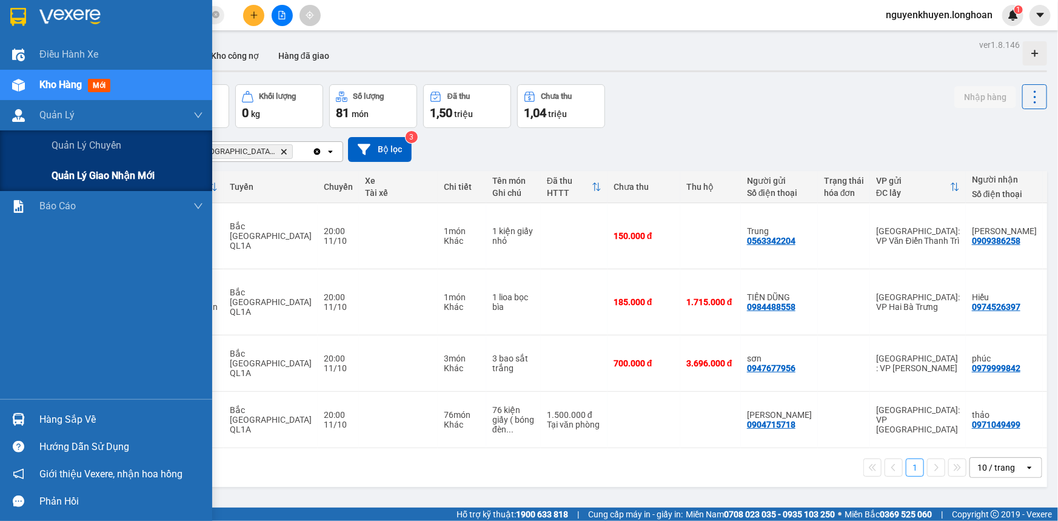
click at [67, 181] on span "Quản lý giao nhận mới" at bounding box center [103, 175] width 103 height 15
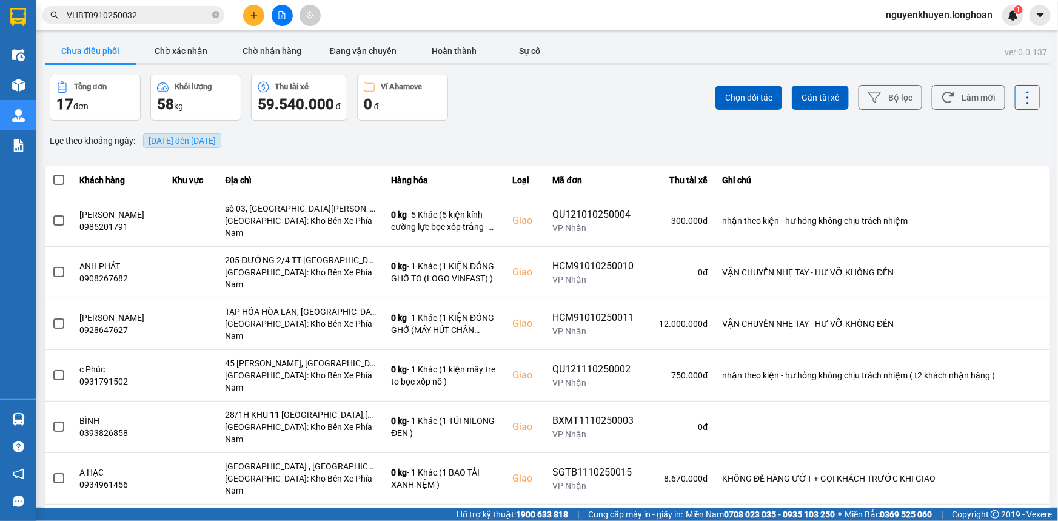
click at [193, 142] on span "12/10/2025 đến 12/10/2025" at bounding box center [181, 141] width 67 height 10
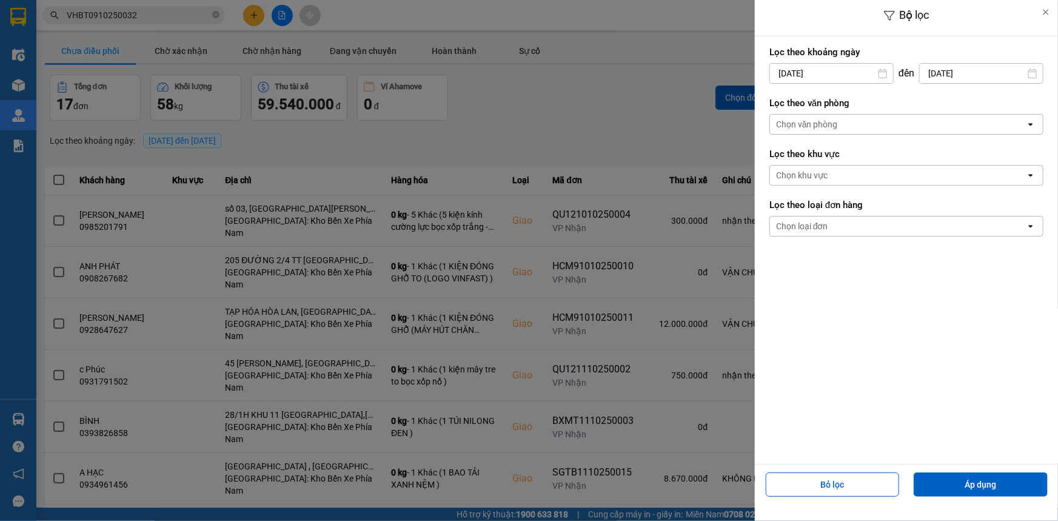
click at [804, 72] on input "12/10/2025" at bounding box center [831, 73] width 123 height 19
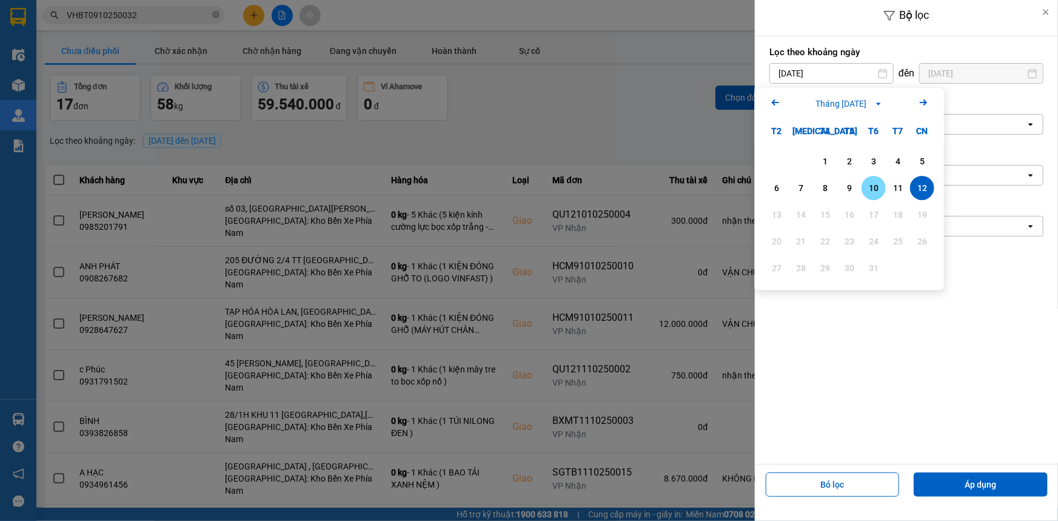
click at [879, 187] on div "10" at bounding box center [873, 188] width 17 height 15
type input "10/10/2025"
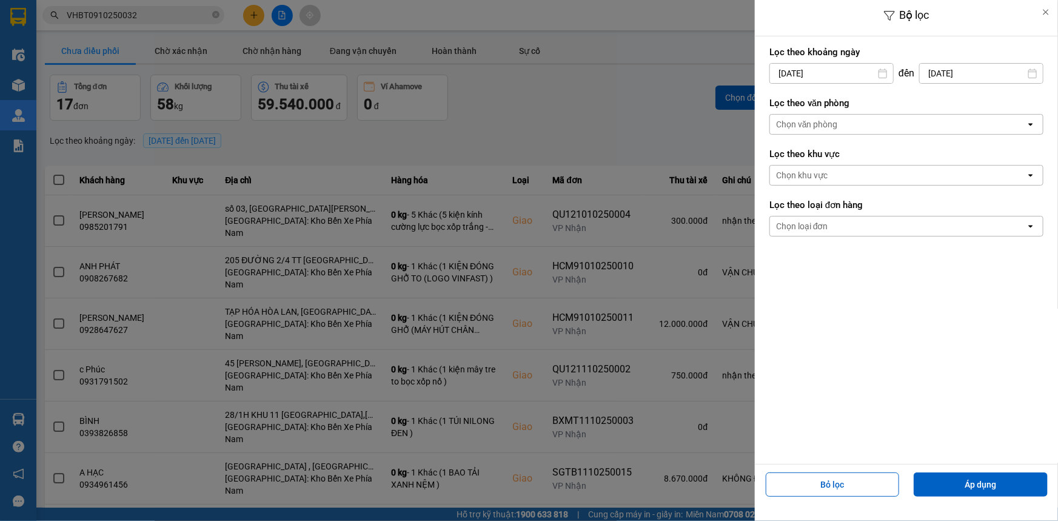
click at [856, 121] on div "Chọn văn phòng" at bounding box center [898, 124] width 256 height 19
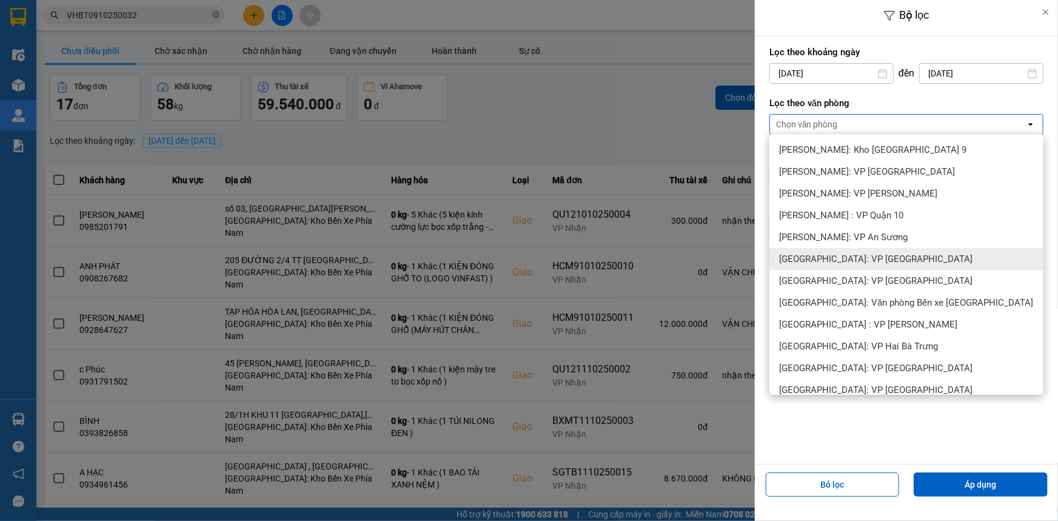
click at [885, 262] on span "Quảng Ngãi: VP Trường Chinh" at bounding box center [875, 259] width 193 height 12
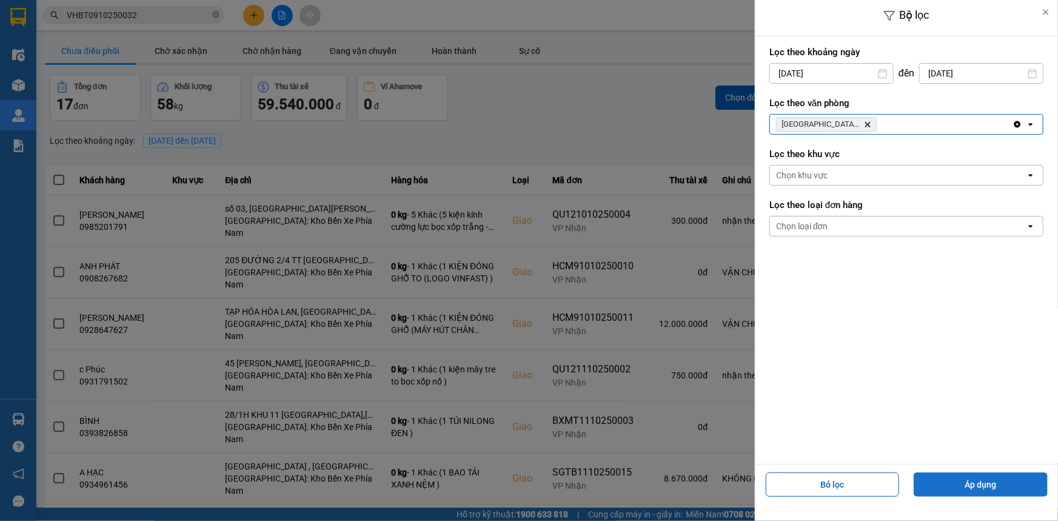
click at [983, 479] on button "Áp dụng" at bounding box center [980, 484] width 134 height 24
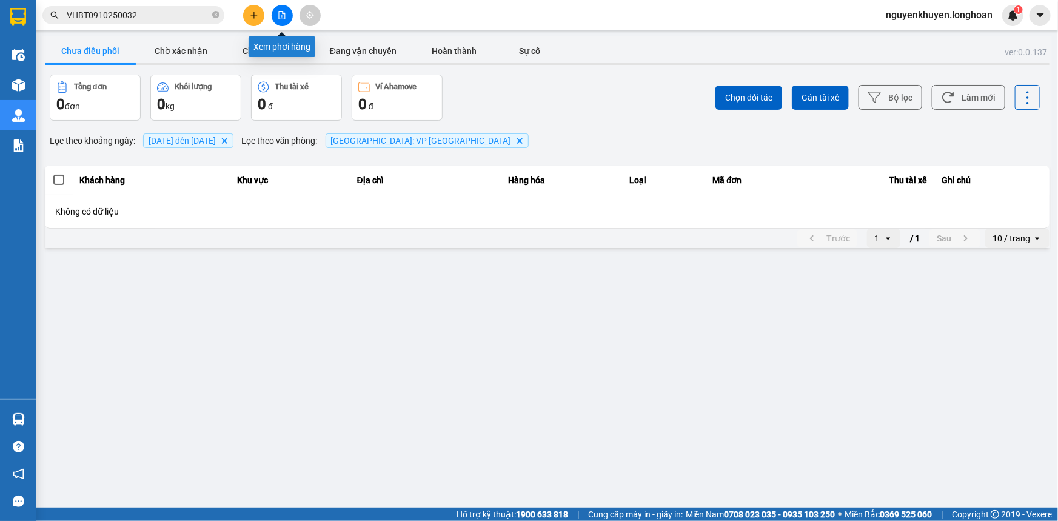
click at [285, 16] on icon "file-add" at bounding box center [282, 15] width 8 height 8
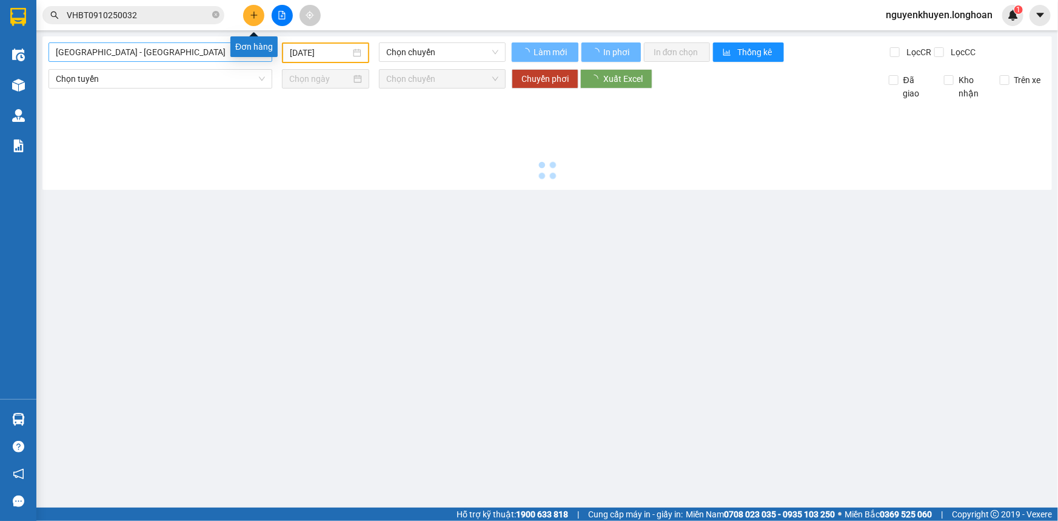
type input "12/10/2025"
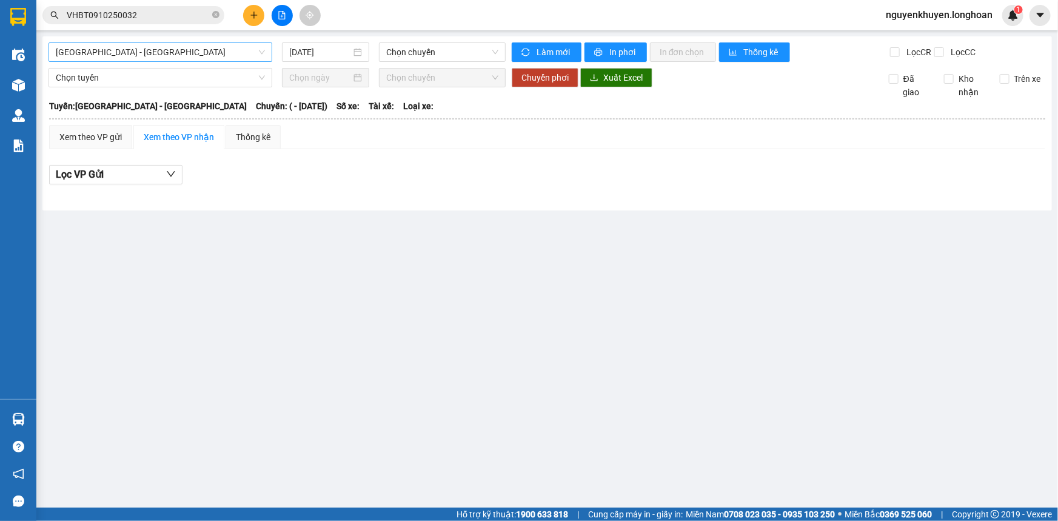
click at [162, 52] on span "Hải Phòng - Hà Nội" at bounding box center [160, 52] width 209 height 18
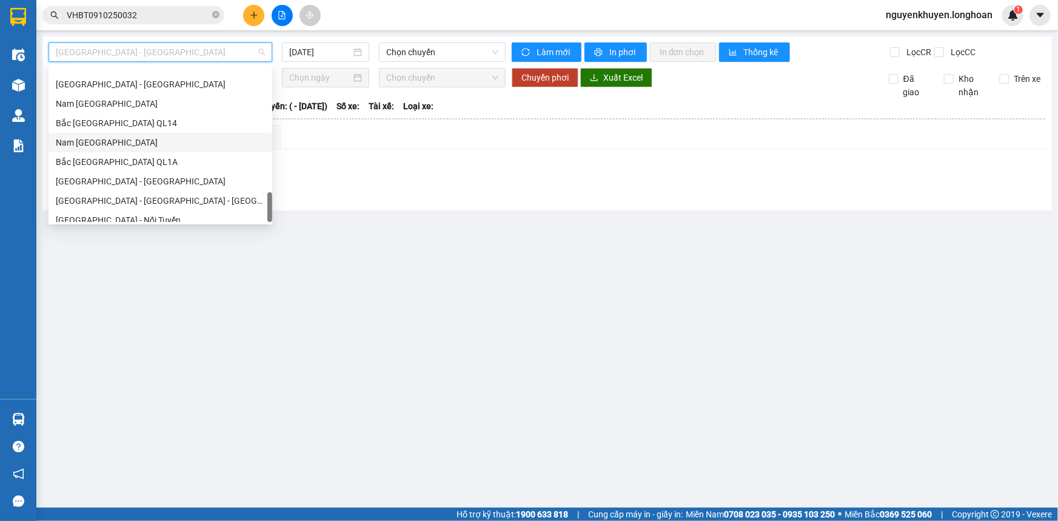
scroll to position [853, 0]
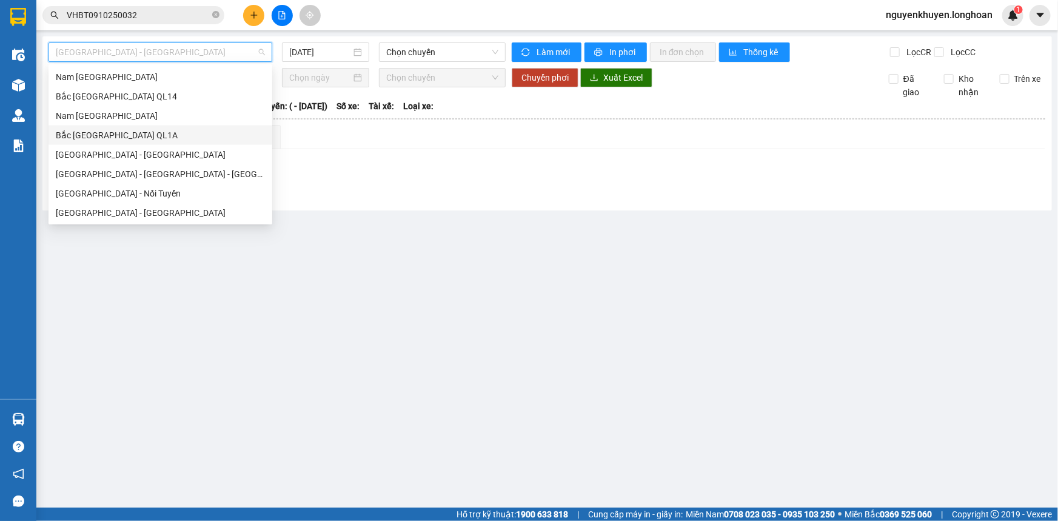
click at [91, 138] on div "Bắc Trung Nam QL1A" at bounding box center [160, 134] width 209 height 13
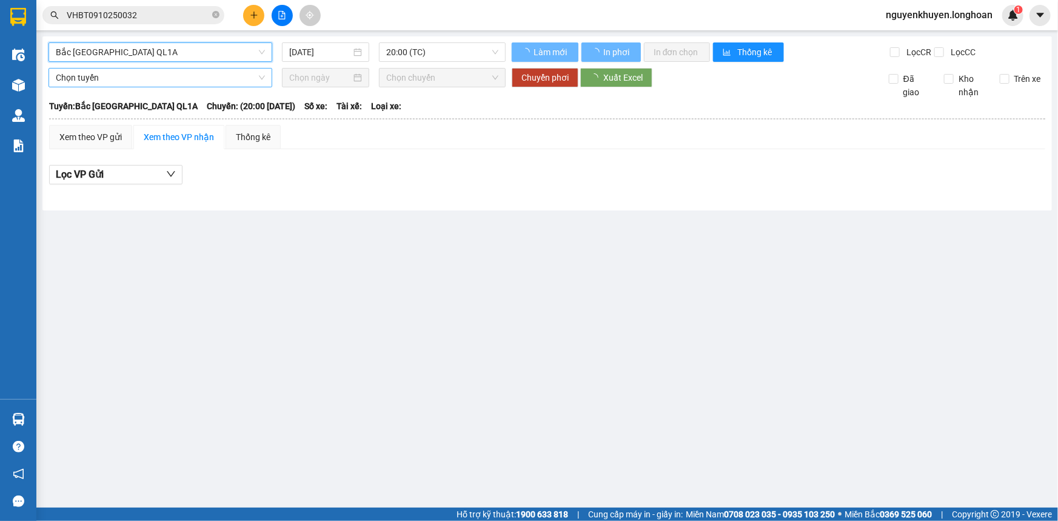
drag, startPoint x: 148, startPoint y: 78, endPoint x: 232, endPoint y: 78, distance: 83.6
click at [148, 78] on span "Chọn tuyến" at bounding box center [160, 77] width 209 height 18
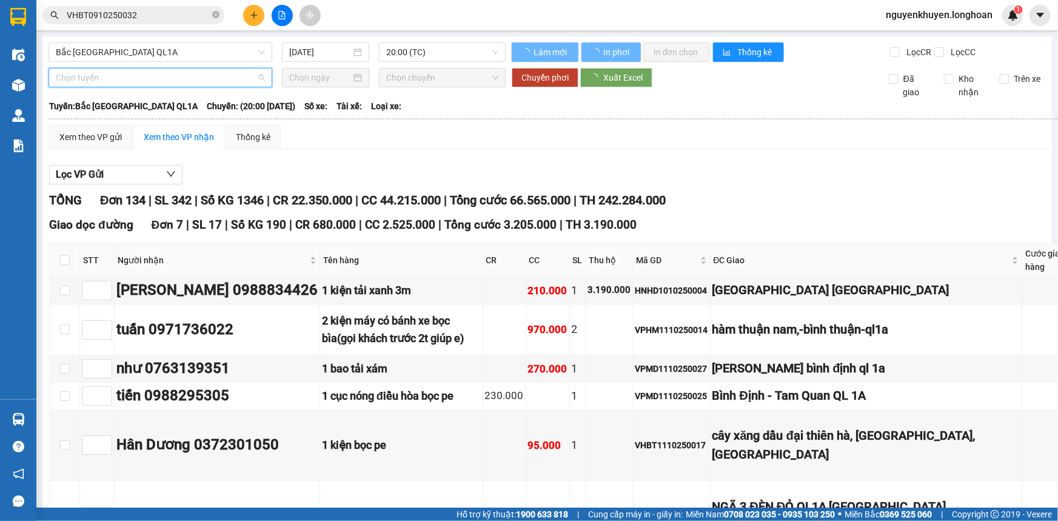
click at [233, 78] on span "Chọn tuyến" at bounding box center [160, 77] width 209 height 18
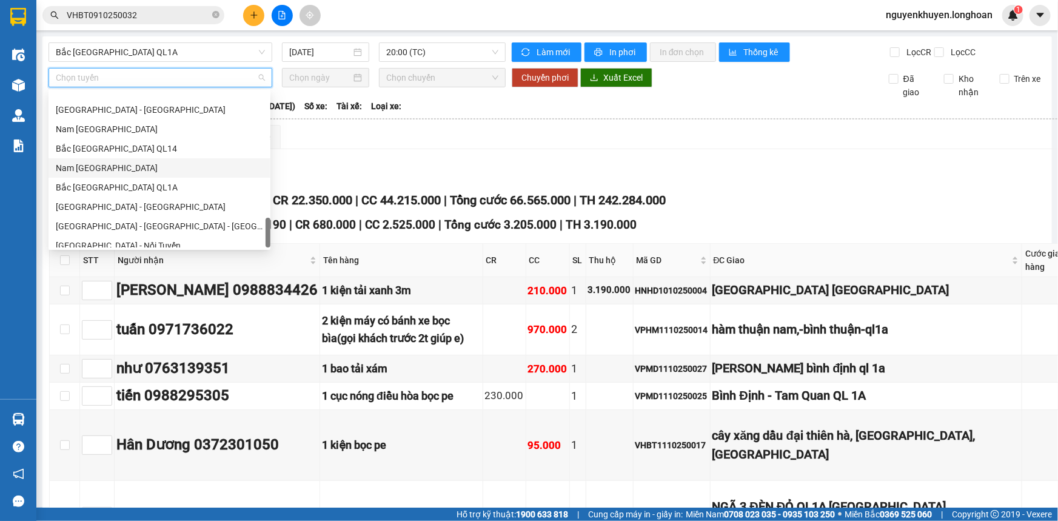
scroll to position [853, 0]
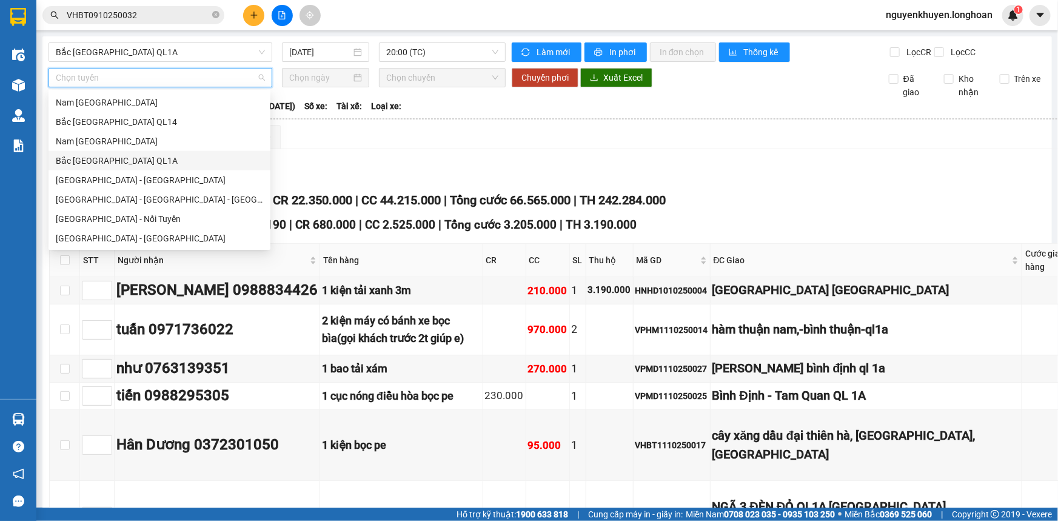
click at [97, 159] on div "Bắc Trung Nam QL1A" at bounding box center [159, 160] width 207 height 13
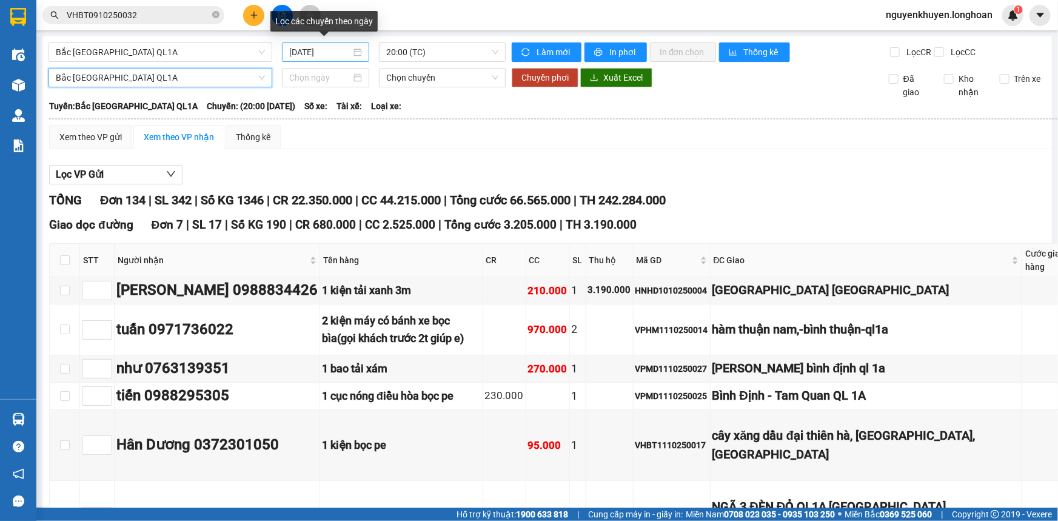
click at [346, 52] on input "12/10/2025" at bounding box center [320, 51] width 62 height 13
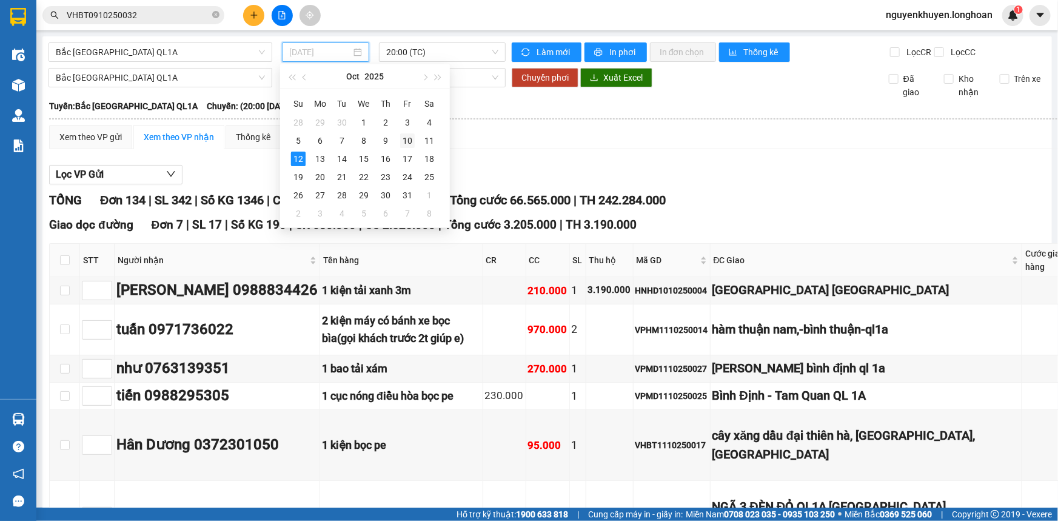
click at [410, 136] on div "10" at bounding box center [407, 140] width 15 height 15
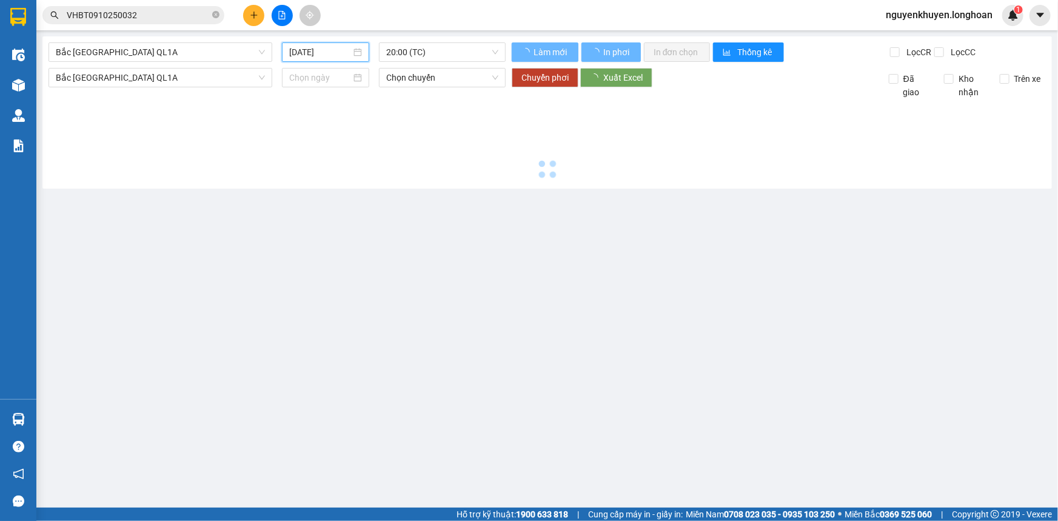
type input "10/10/2025"
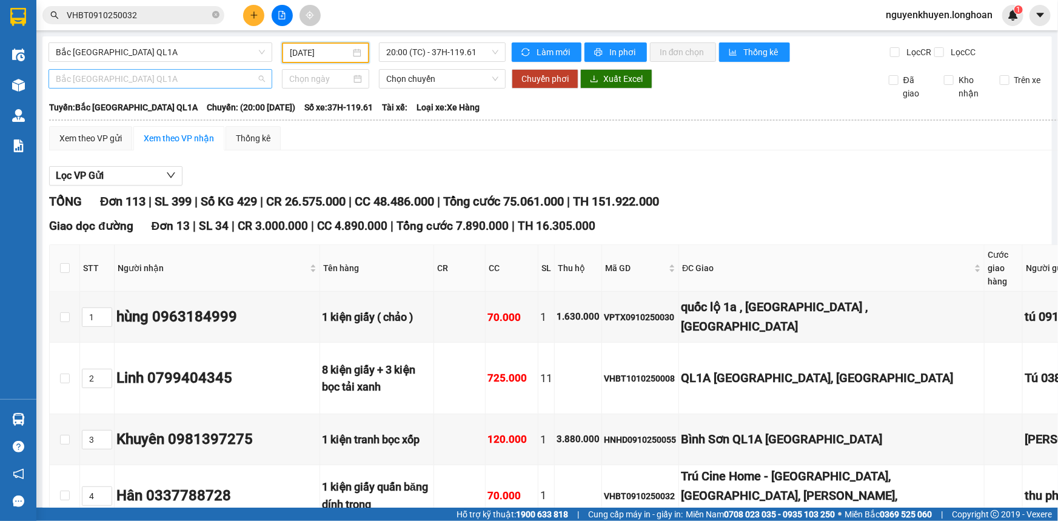
click at [262, 76] on span "Bắc Trung Nam QL1A" at bounding box center [160, 79] width 209 height 18
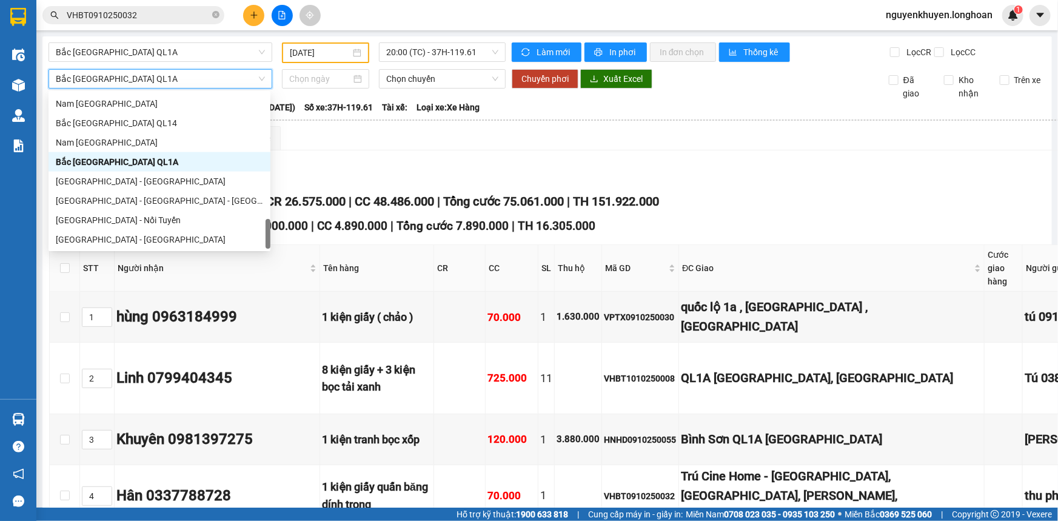
click at [227, 87] on span "Bắc Trung Nam QL1A" at bounding box center [160, 79] width 209 height 18
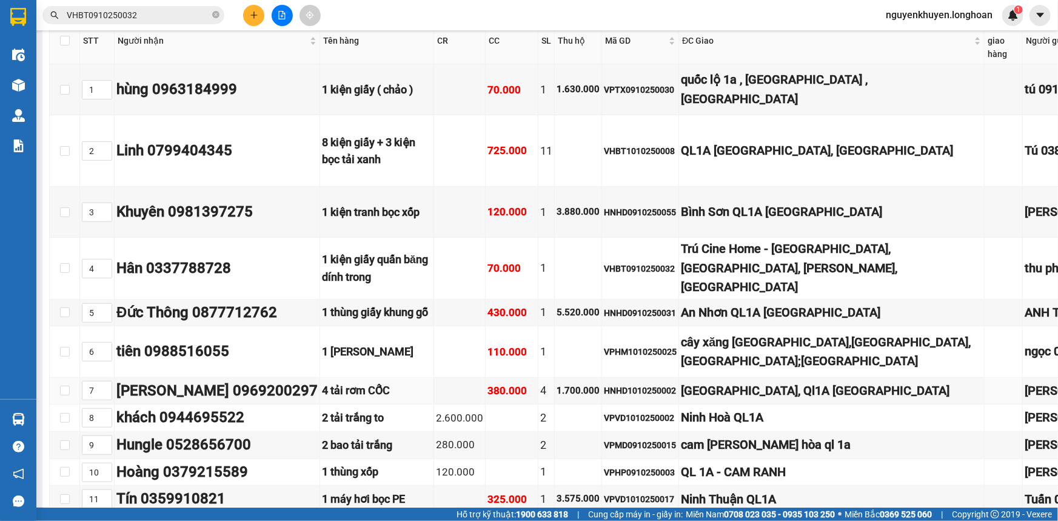
scroll to position [220, 0]
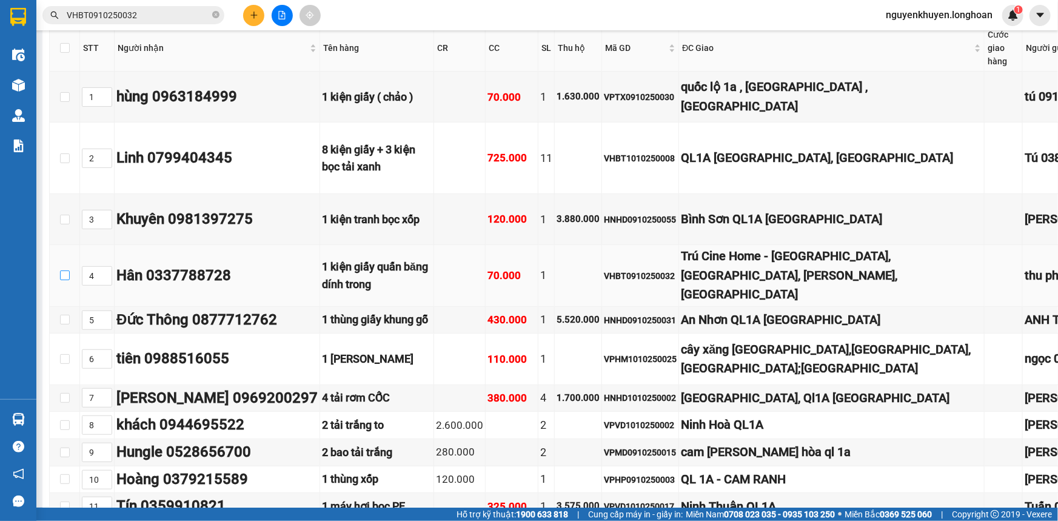
click at [64, 280] on input "checkbox" at bounding box center [65, 275] width 10 height 10
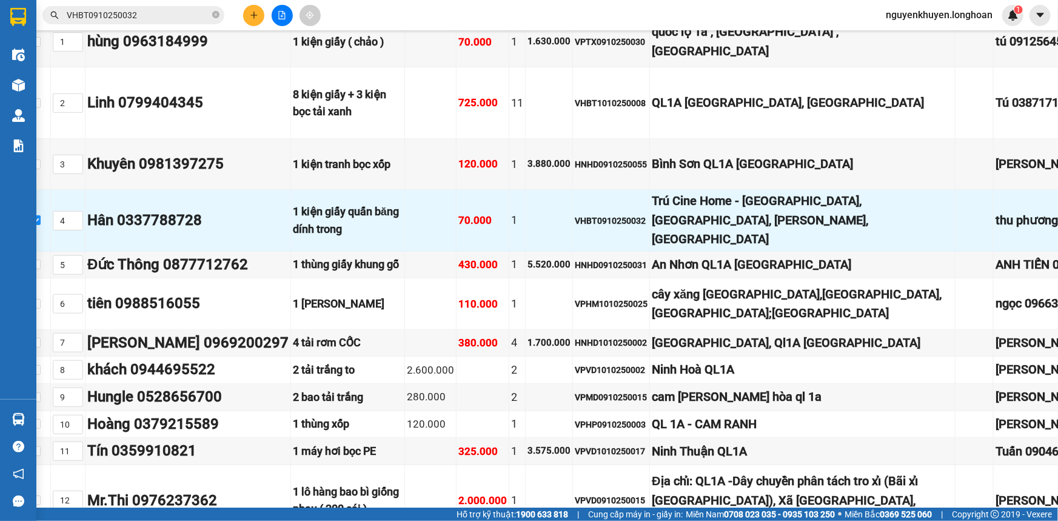
scroll to position [275, 93]
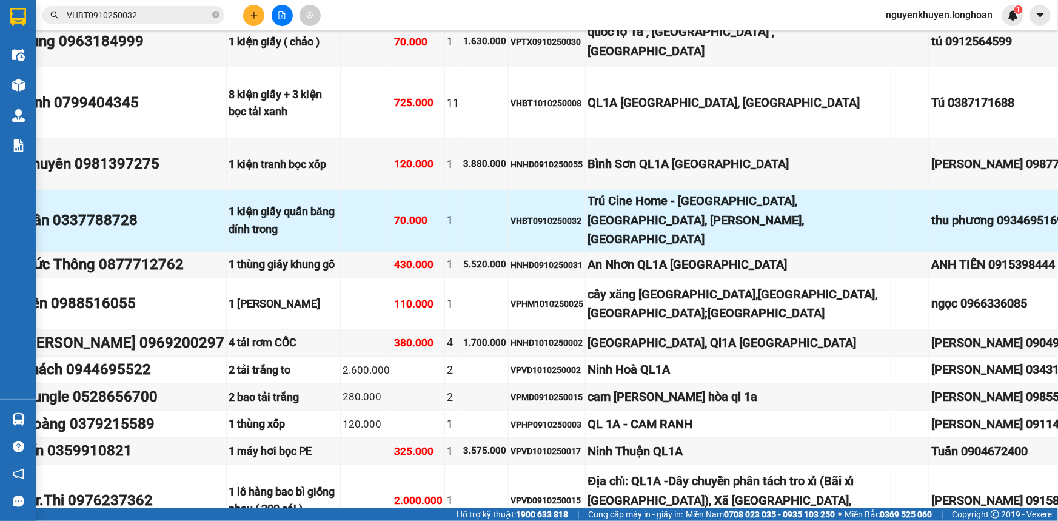
click at [931, 230] on div "thu phương 0934695169" at bounding box center [1011, 220] width 161 height 19
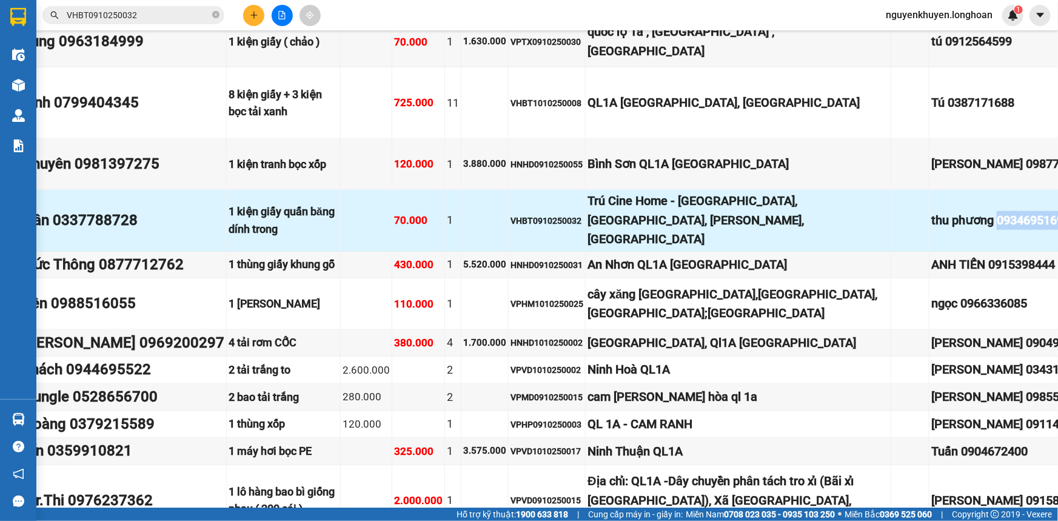
click at [929, 251] on td "thu phương 0934695169" at bounding box center [1011, 220] width 165 height 61
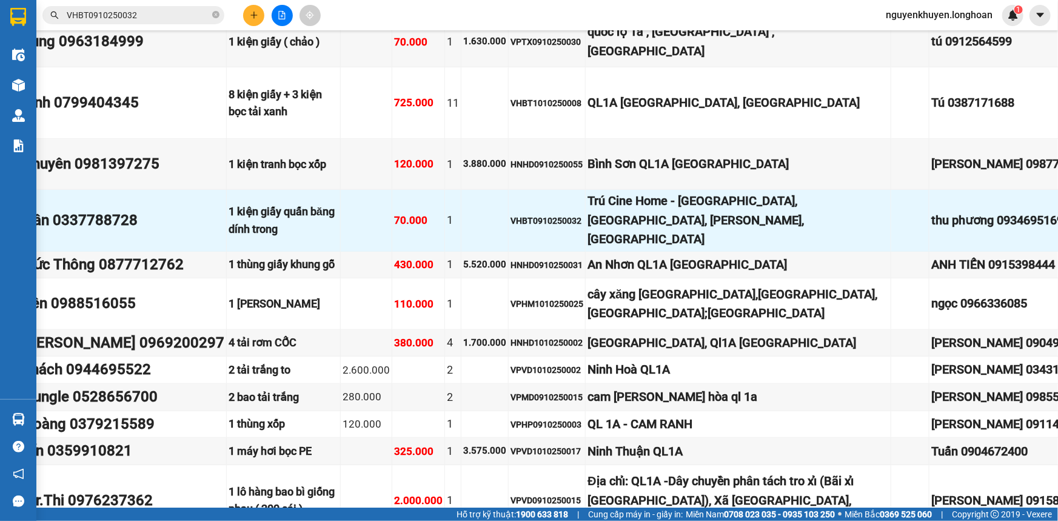
scroll to position [275, 0]
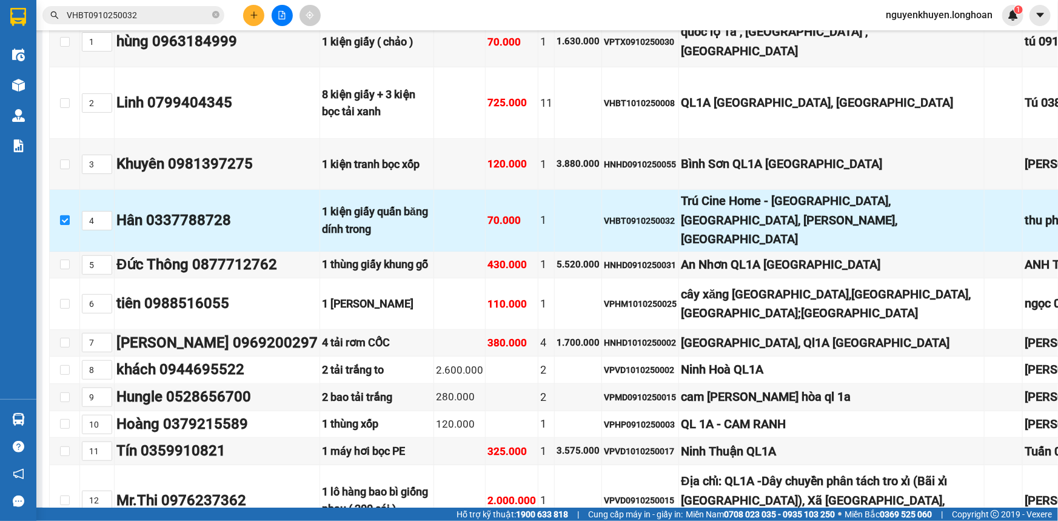
click at [66, 225] on input "checkbox" at bounding box center [65, 220] width 10 height 10
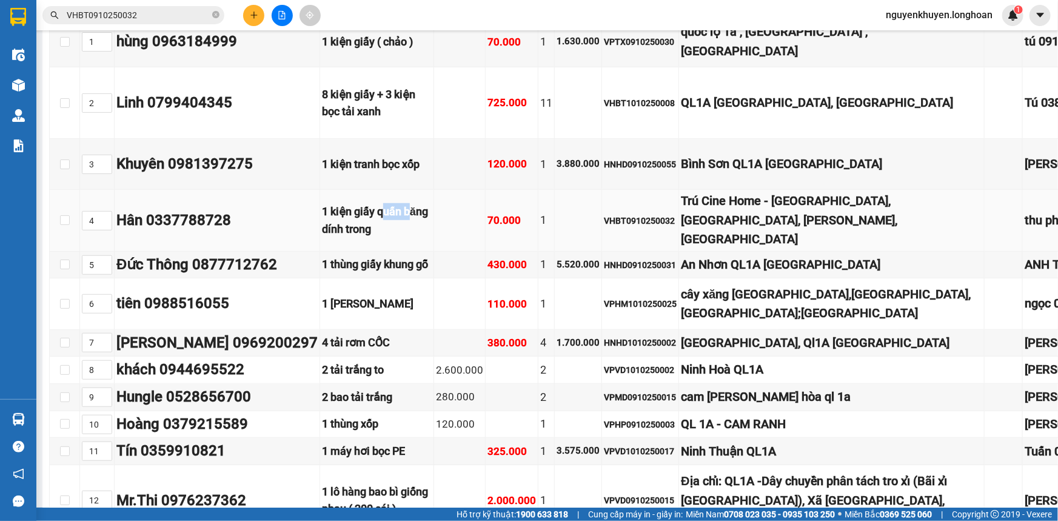
drag, startPoint x: 314, startPoint y: 275, endPoint x: 312, endPoint y: 281, distance: 6.5
click at [322, 238] on div "1 kiện giấy quấn băng dính trong" at bounding box center [377, 220] width 110 height 35
click at [264, 232] on div "Hân 0337788728" at bounding box center [216, 220] width 201 height 23
click at [62, 225] on input "checkbox" at bounding box center [65, 220] width 10 height 10
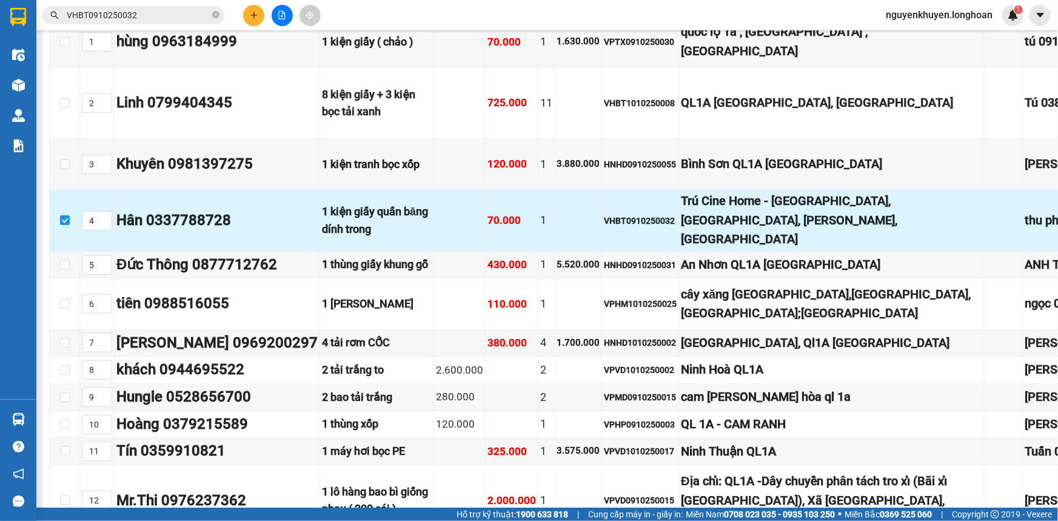
drag, startPoint x: 62, startPoint y: 279, endPoint x: 479, endPoint y: 241, distance: 418.1
click at [555, 241] on td at bounding box center [578, 220] width 47 height 61
click at [61, 225] on input "checkbox" at bounding box center [65, 220] width 10 height 10
checkbox input "false"
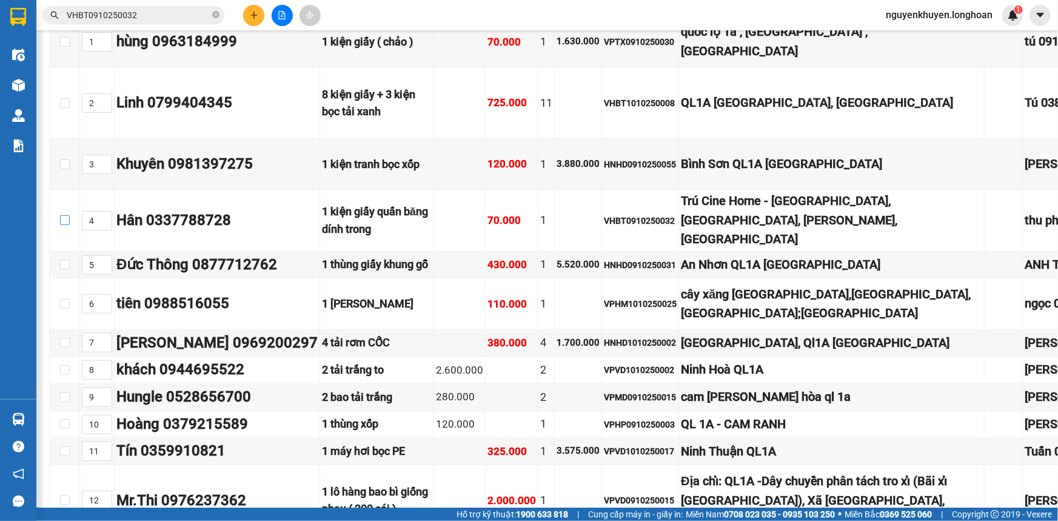
scroll to position [275, 93]
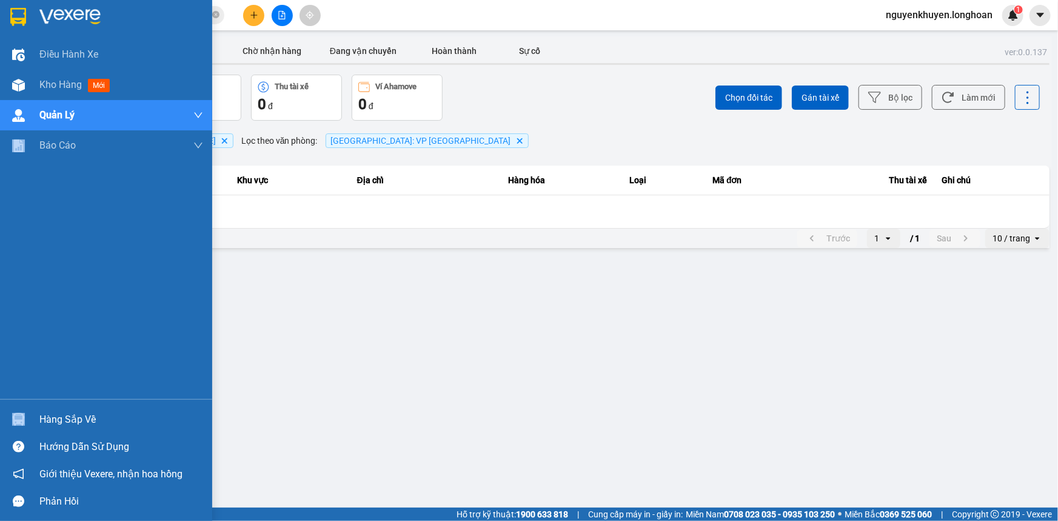
drag, startPoint x: 61, startPoint y: 404, endPoint x: 61, endPoint y: 449, distance: 45.5
click at [61, 449] on div "Điều hành xe Kho hàng mới Quản Lý Quản lý chuyến Quản lý giao nhận mới Báo cáo …" at bounding box center [106, 260] width 212 height 521
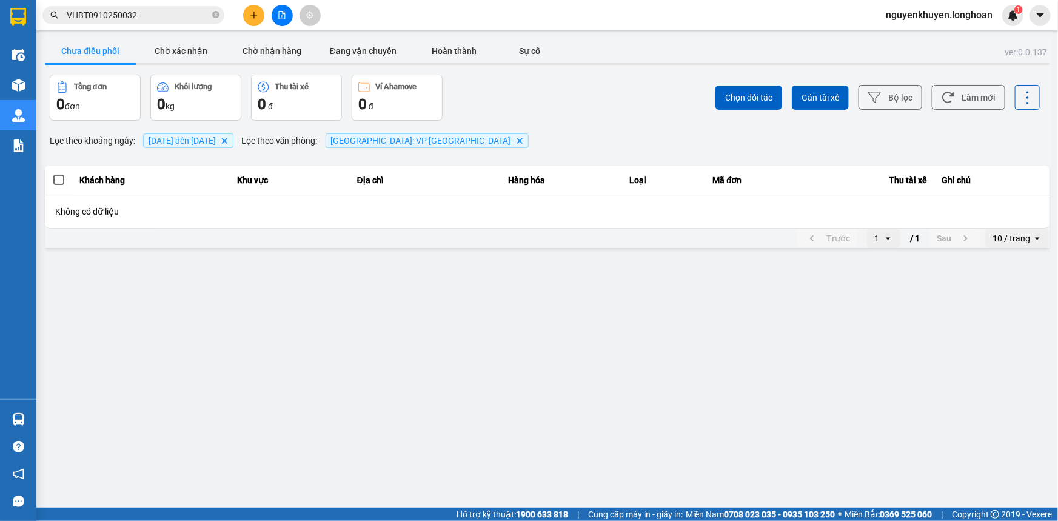
click at [255, 315] on main "ver: 0.0.137 Chưa điều phối Chờ xác nhận Chờ nhận hàng Đang vận chuyển Hoàn thà…" at bounding box center [529, 253] width 1058 height 507
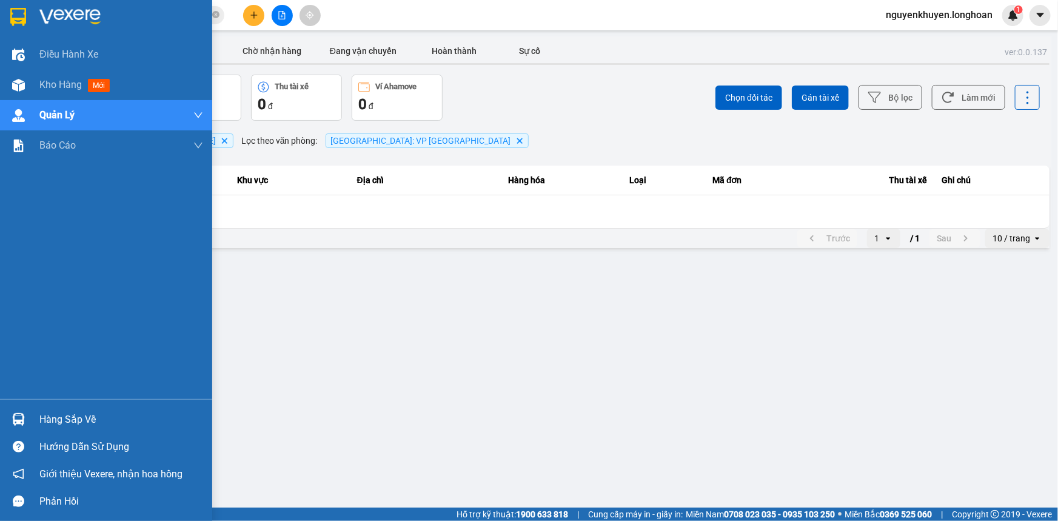
click at [85, 424] on div "Hàng sắp về" at bounding box center [121, 419] width 164 height 18
